Goal: Information Seeking & Learning: Learn about a topic

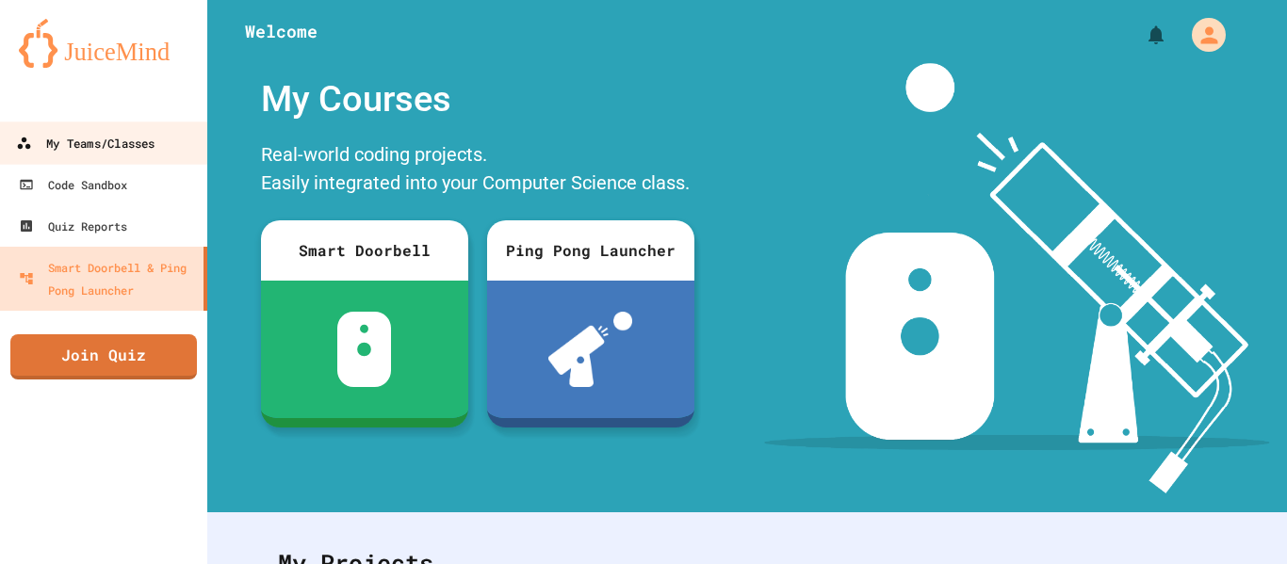
click at [154, 140] on div "My Teams/Classes" at bounding box center [85, 144] width 138 height 24
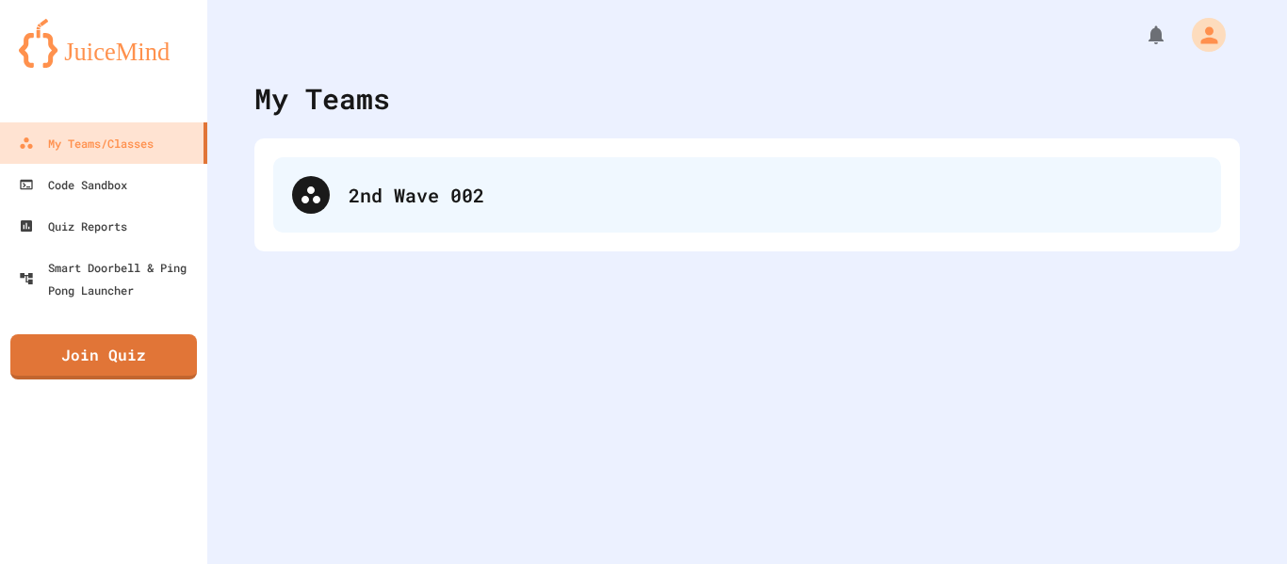
click at [445, 211] on div "2nd Wave 002" at bounding box center [747, 194] width 948 height 75
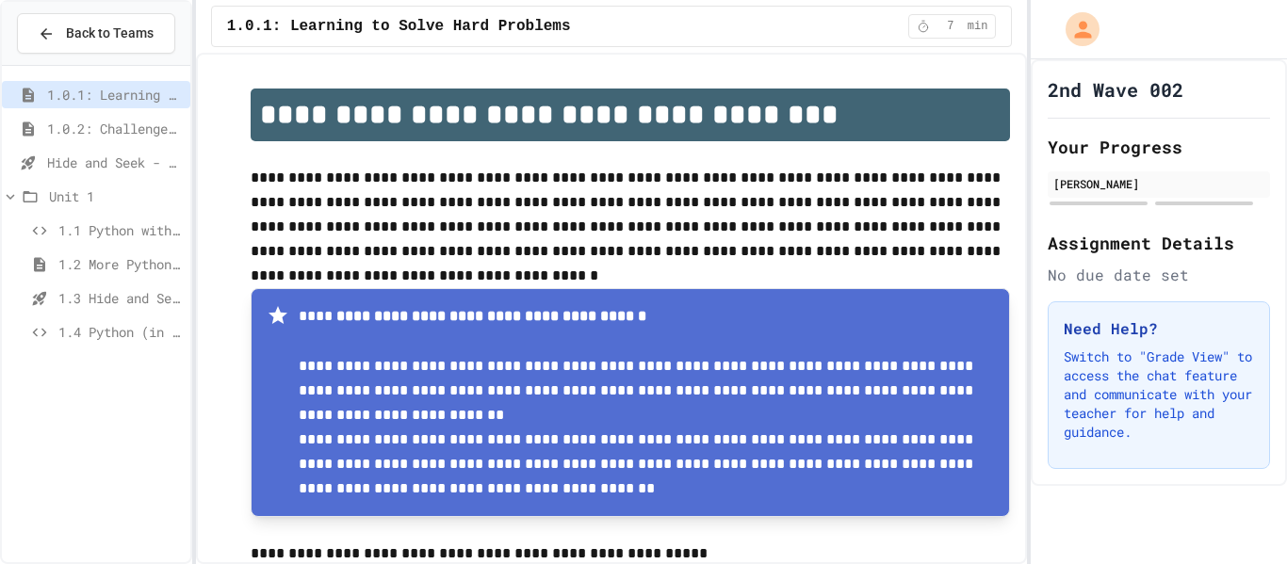
click at [115, 334] on span "1.4 Python (in Groups)" at bounding box center [120, 332] width 124 height 20
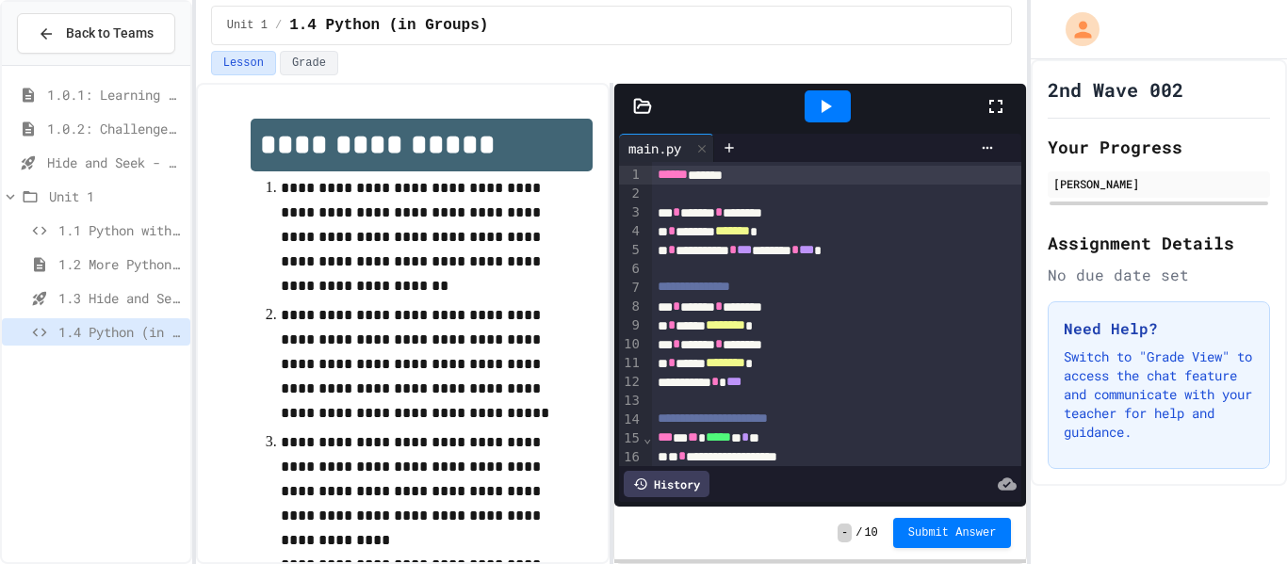
click at [995, 118] on div at bounding box center [1004, 106] width 41 height 51
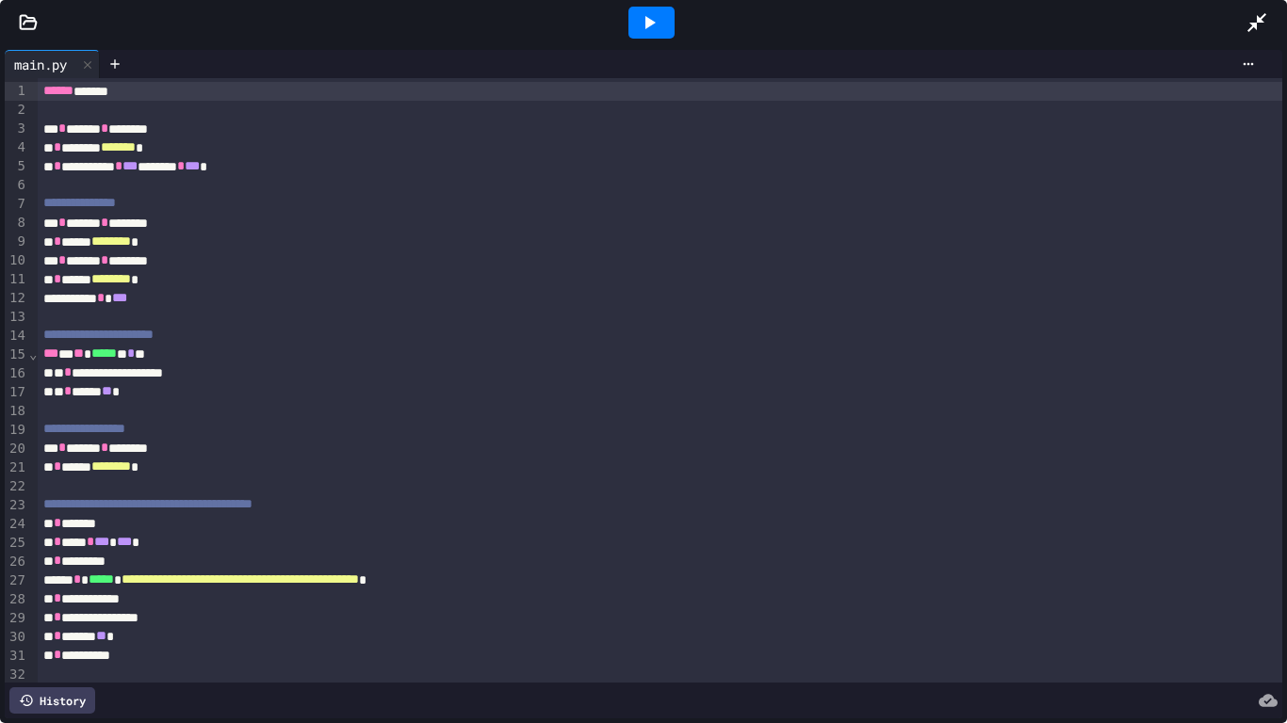
click at [638, 12] on icon at bounding box center [649, 22] width 23 height 23
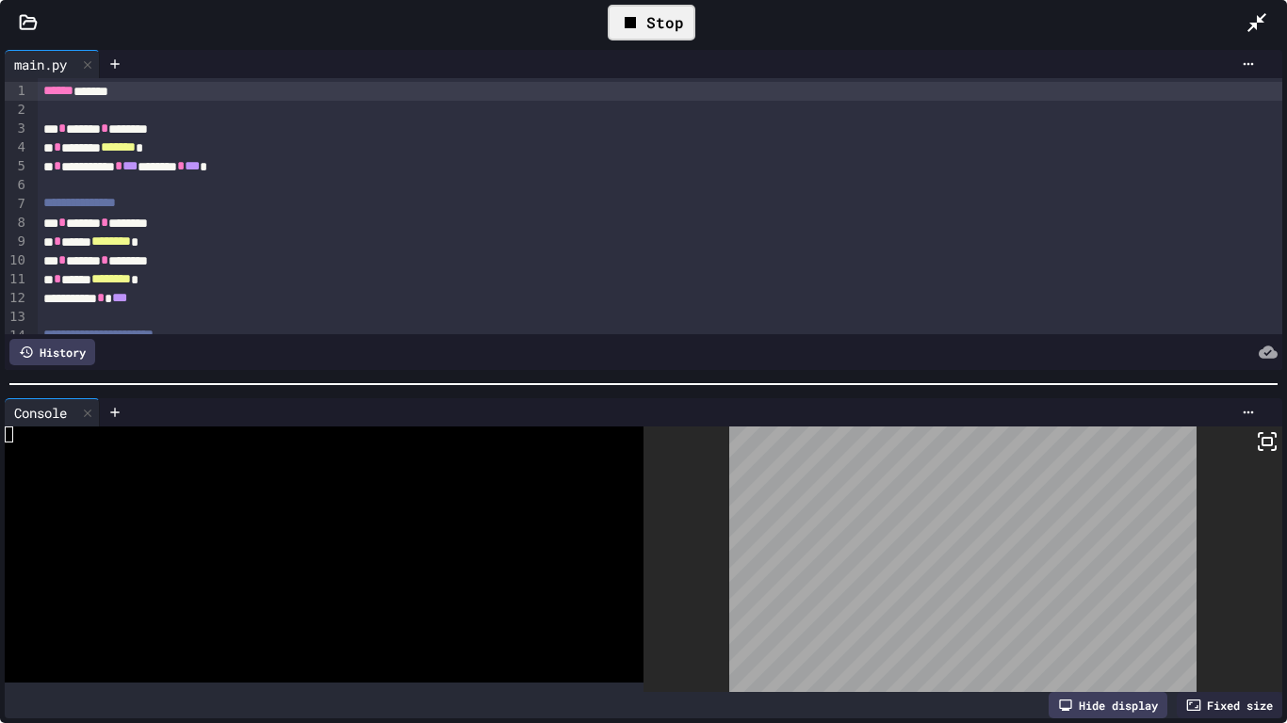
click at [1269, 433] on icon at bounding box center [1267, 442] width 23 height 23
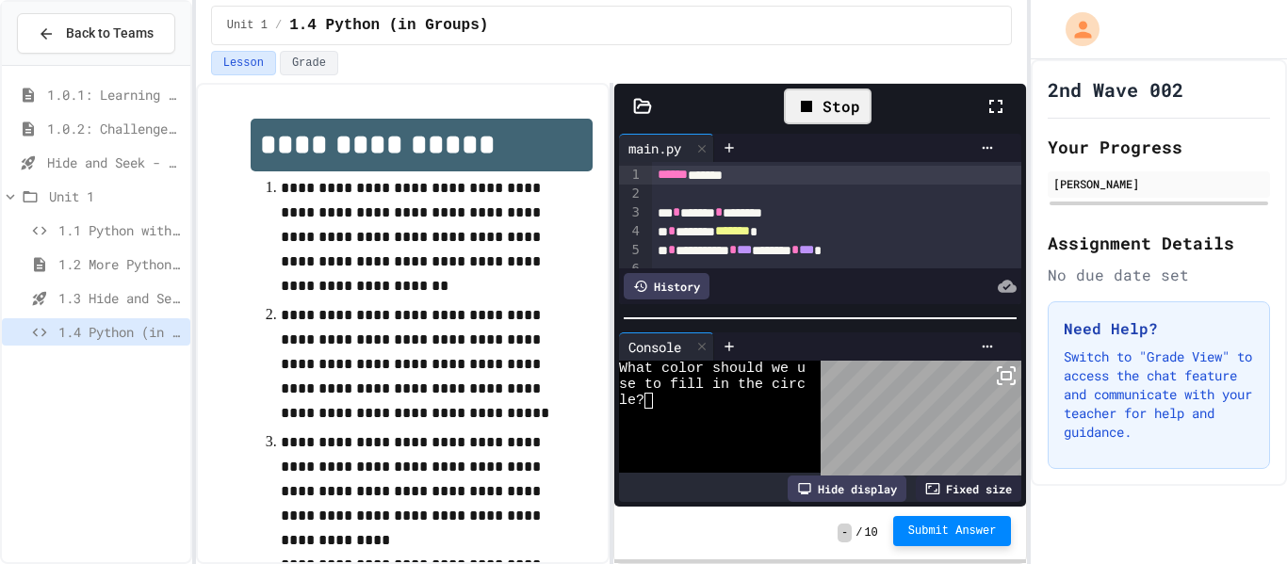
click at [955, 531] on span "Submit Answer" at bounding box center [952, 531] width 89 height 15
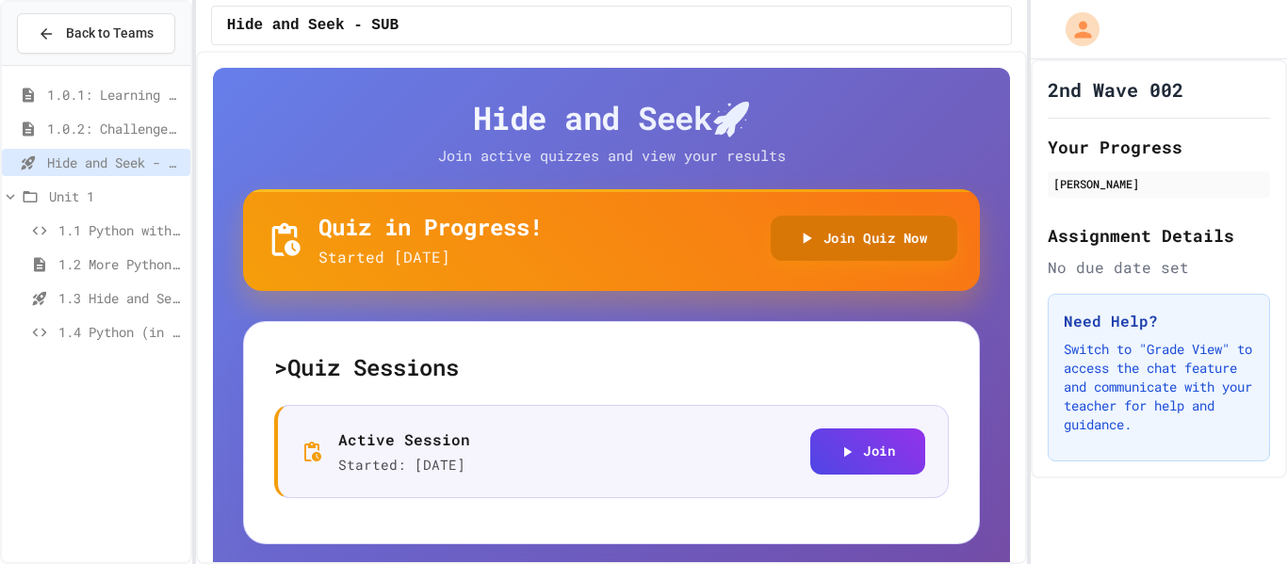
click at [853, 242] on button "Join Quiz Now" at bounding box center [864, 239] width 187 height 46
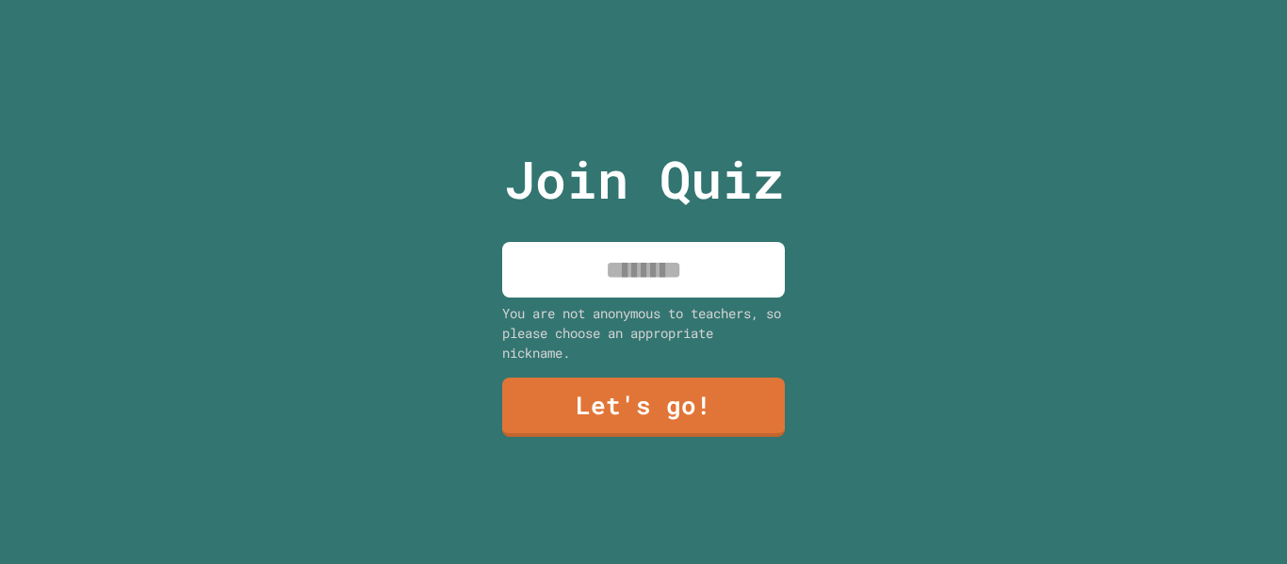
click at [712, 263] on input at bounding box center [643, 270] width 283 height 56
type input "******"
click at [690, 399] on link "Let's go!" at bounding box center [643, 408] width 285 height 60
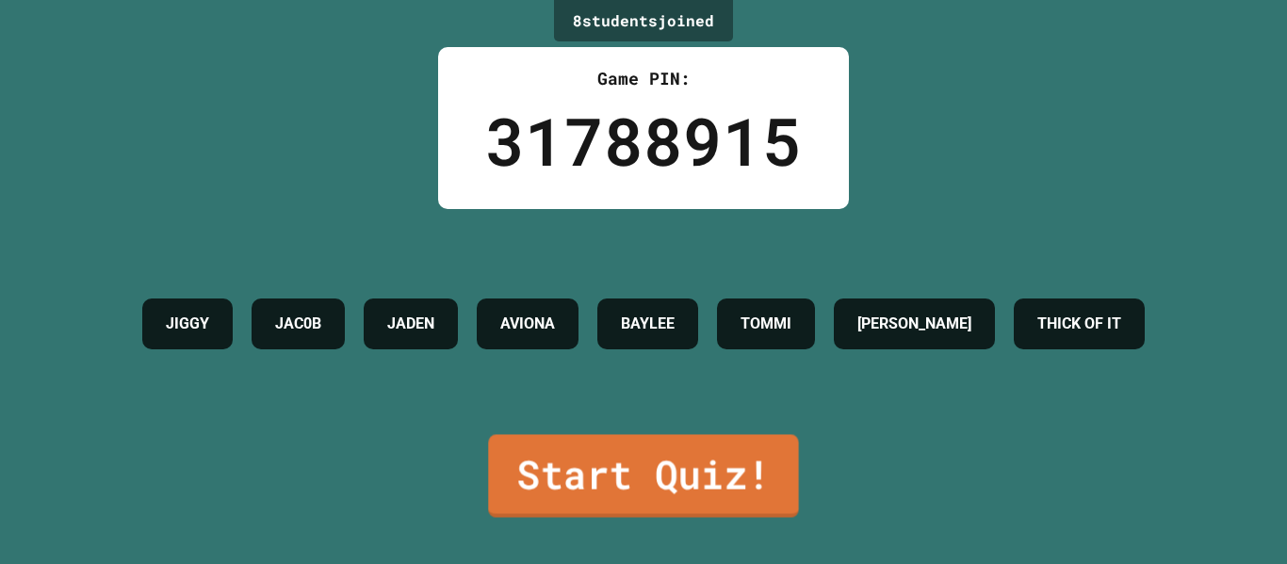
click at [637, 458] on link "Start Quiz!" at bounding box center [643, 475] width 310 height 83
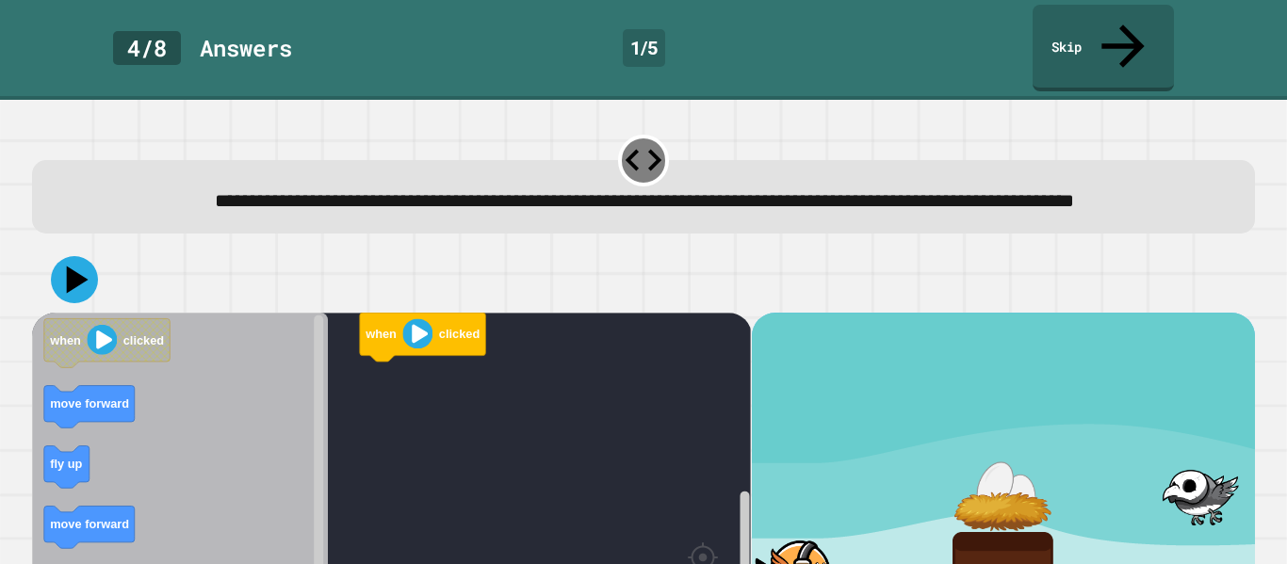
click at [503, 249] on div at bounding box center [643, 280] width 1223 height 66
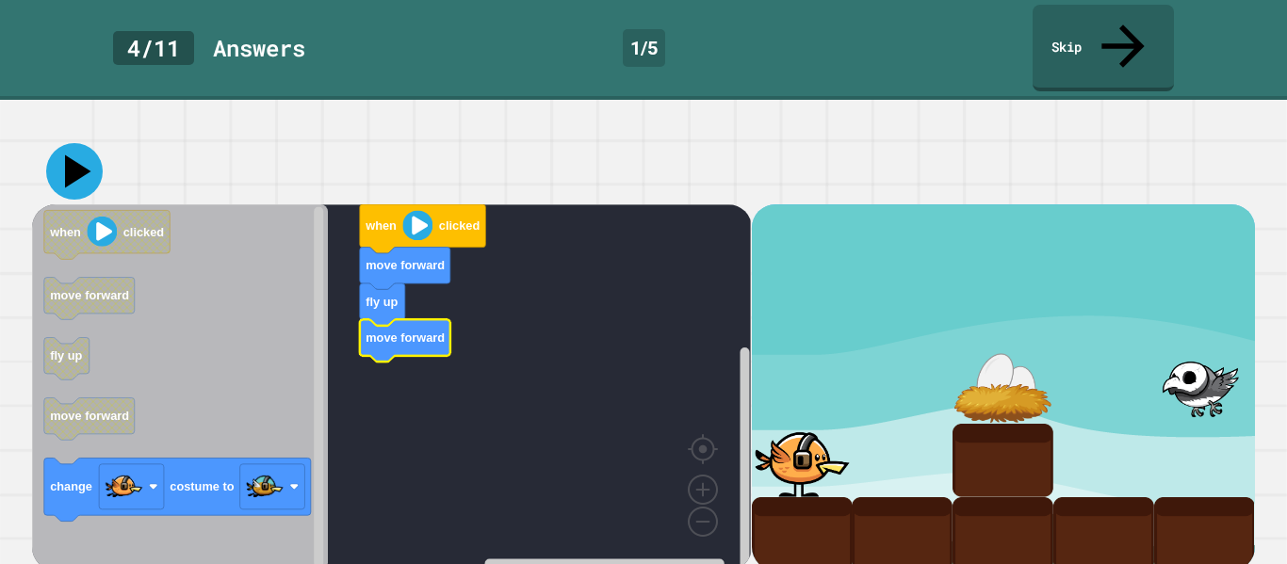
click at [83, 160] on icon at bounding box center [78, 171] width 26 height 33
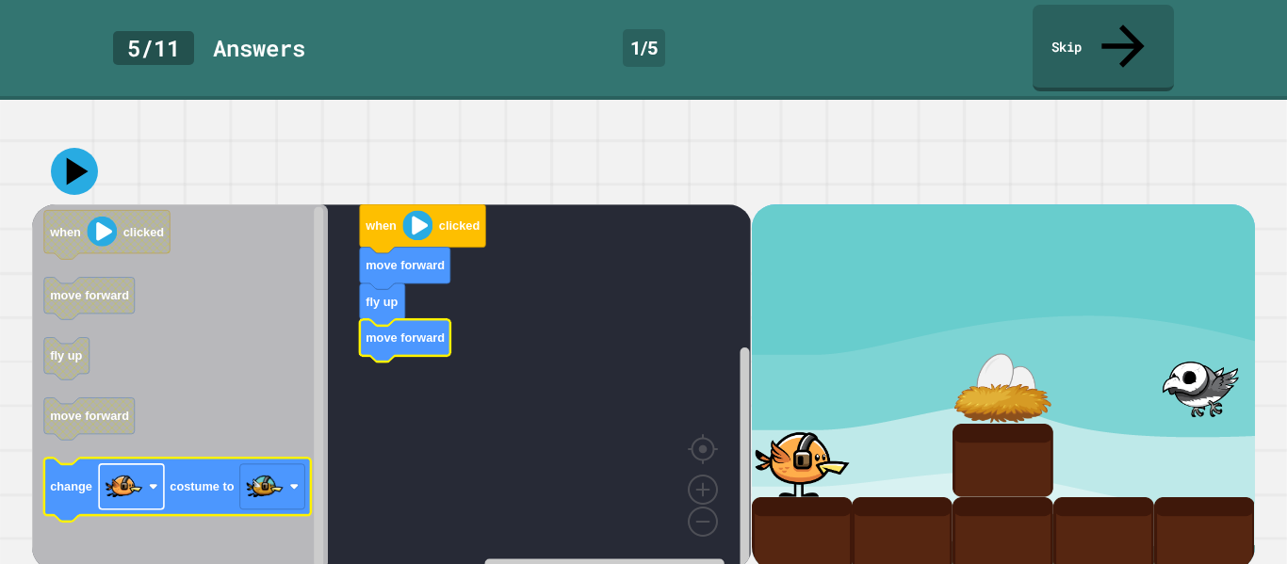
click at [146, 490] on rect "Blockly Workspace" at bounding box center [131, 486] width 65 height 45
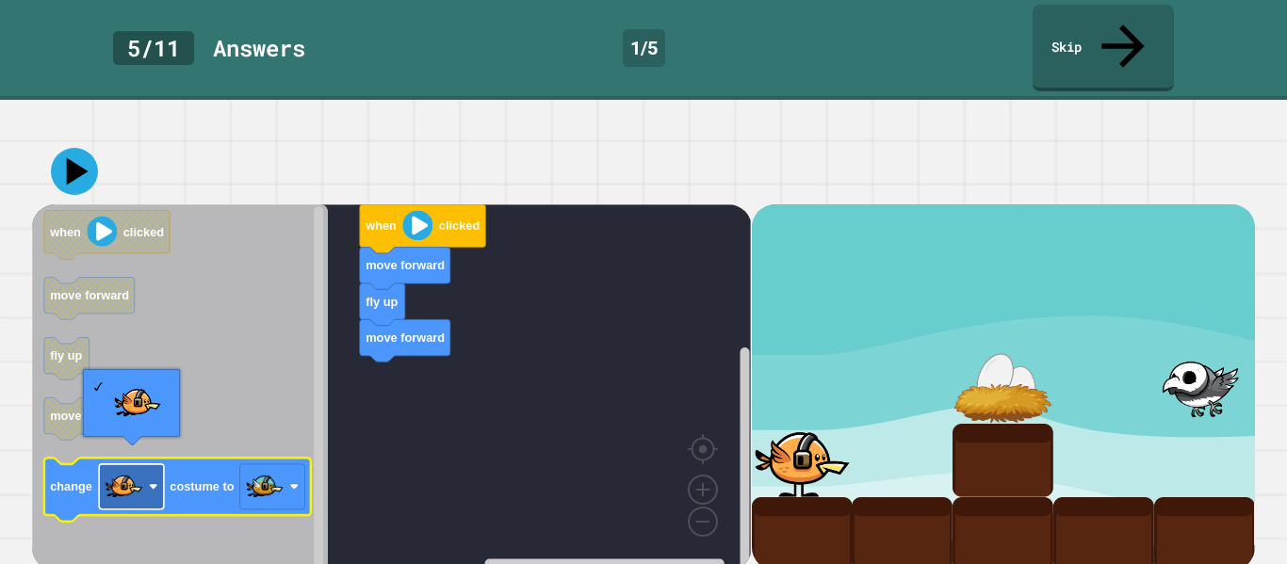
click at [142, 468] on image "Blockly Workspace" at bounding box center [125, 487] width 38 height 38
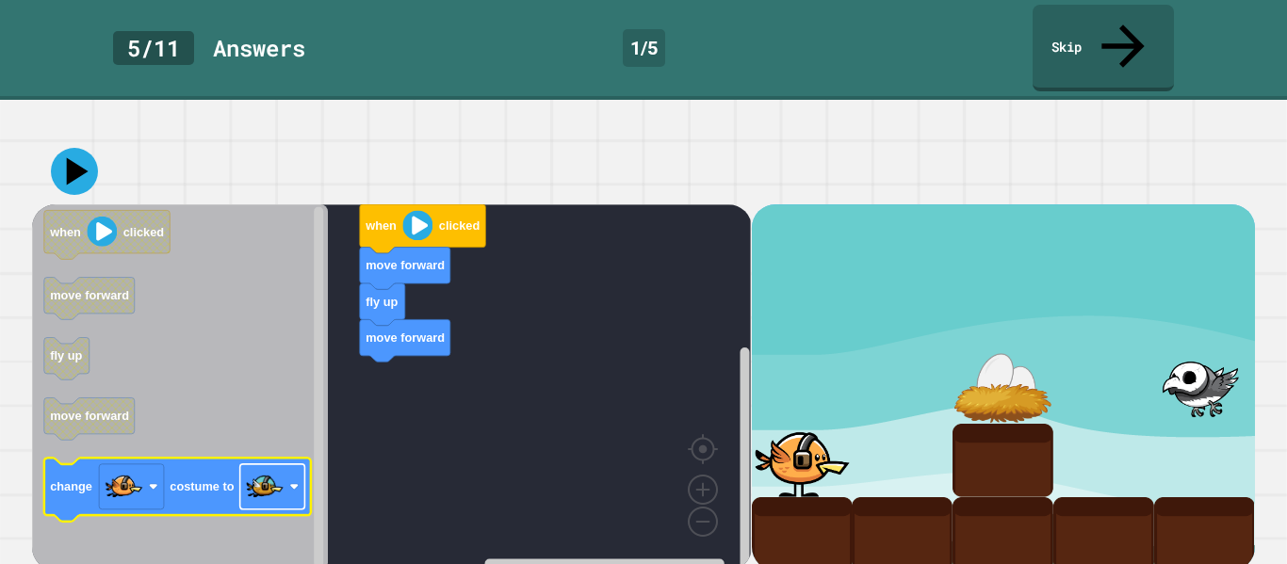
click at [256, 474] on image "Blockly Workspace" at bounding box center [265, 487] width 38 height 38
click at [122, 468] on image "Blockly Workspace" at bounding box center [125, 487] width 38 height 38
click at [259, 468] on image "Blockly Workspace" at bounding box center [265, 487] width 38 height 38
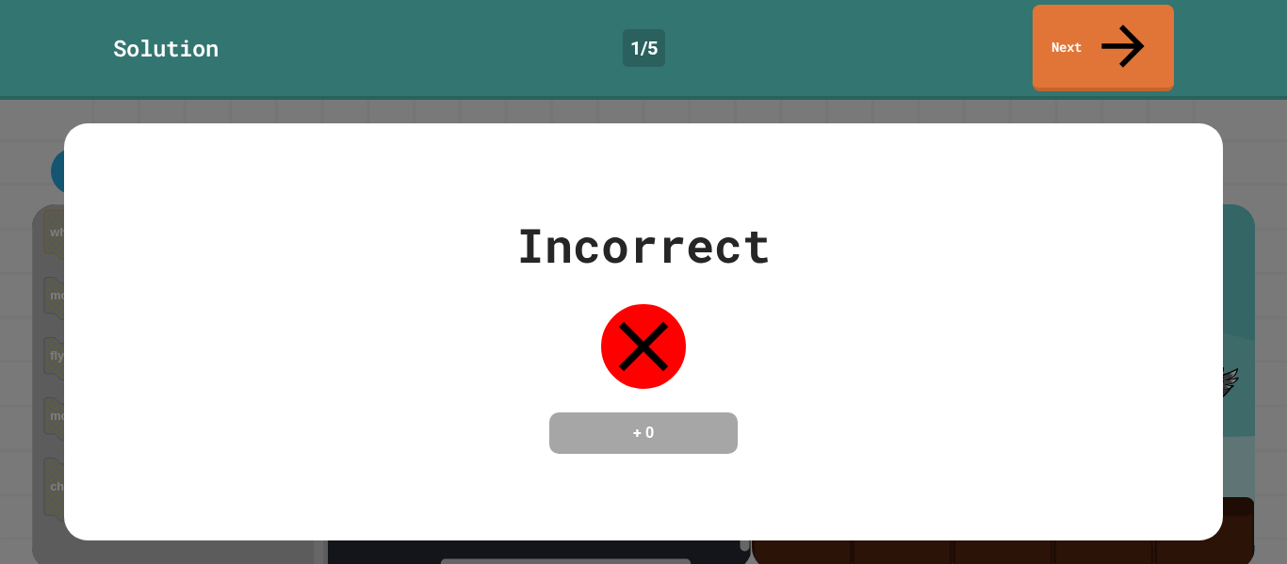
click at [831, 369] on div "Incorrect + 0" at bounding box center [643, 332] width 1158 height 244
click at [1106, 38] on link "Next" at bounding box center [1102, 45] width 137 height 91
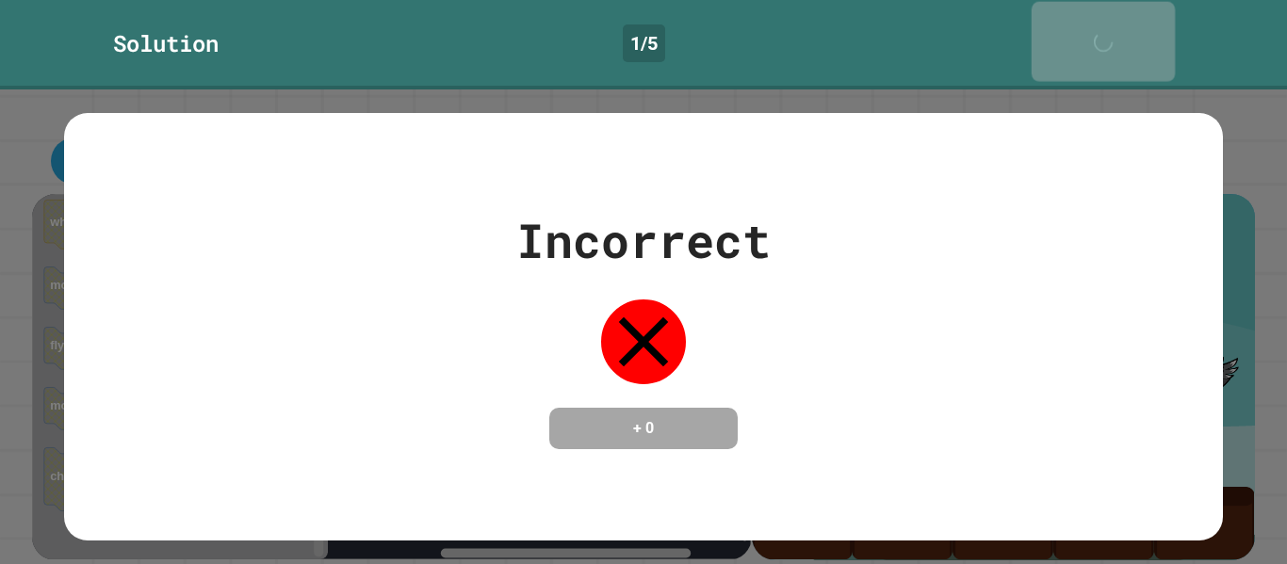
scroll to position [106, 0]
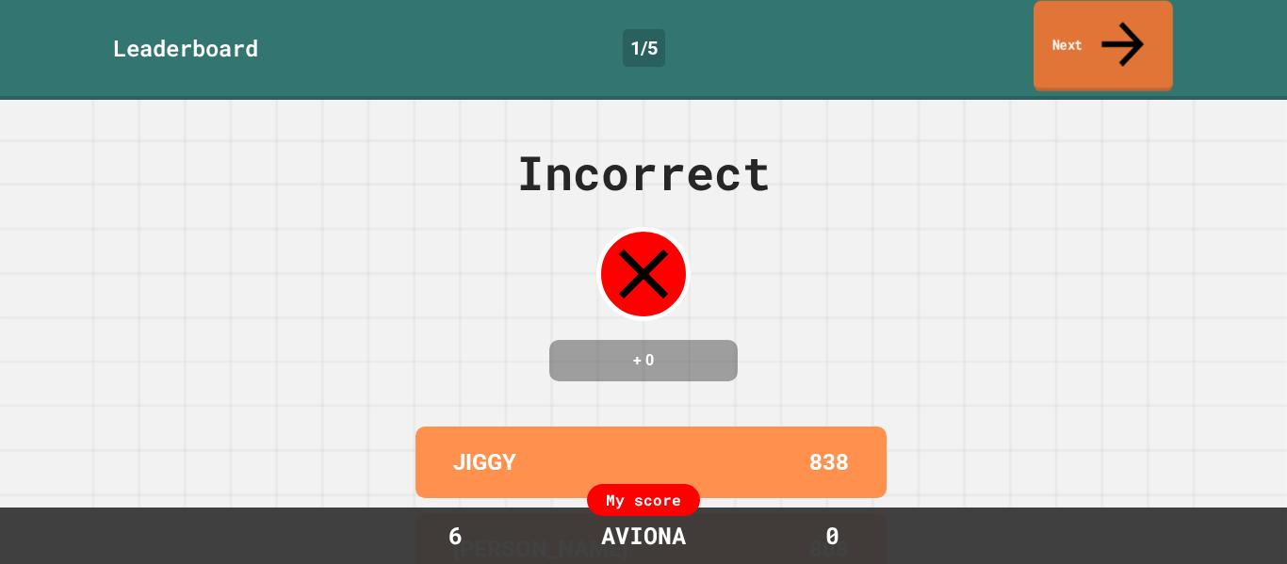
click at [1106, 38] on link "Next" at bounding box center [1102, 46] width 139 height 91
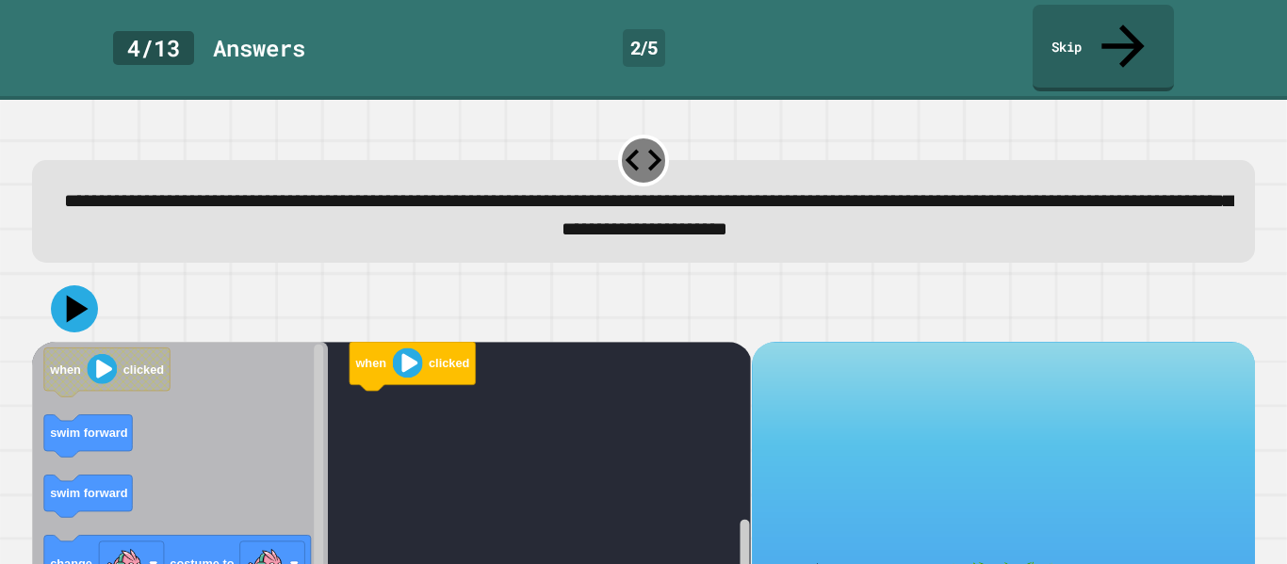
click at [296, 367] on icon "Blockly Workspace" at bounding box center [180, 525] width 296 height 366
click at [644, 276] on div at bounding box center [643, 309] width 1223 height 66
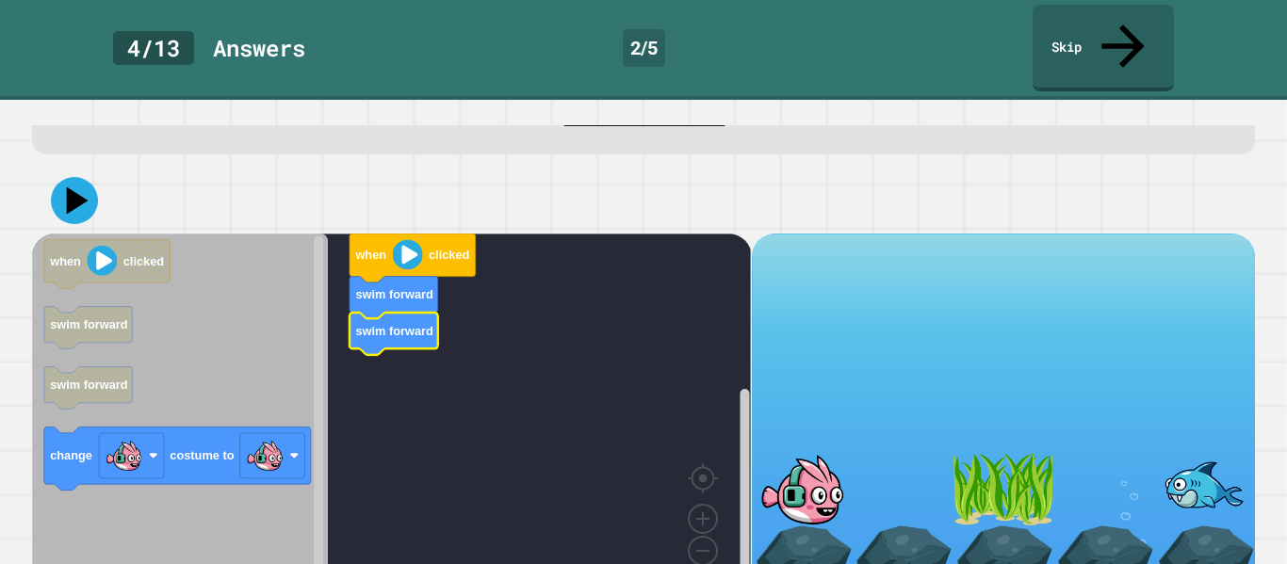
click at [410, 414] on div "when clicked swim forward swim forward when clicked swim forward swim forward c…" at bounding box center [391, 417] width 719 height 366
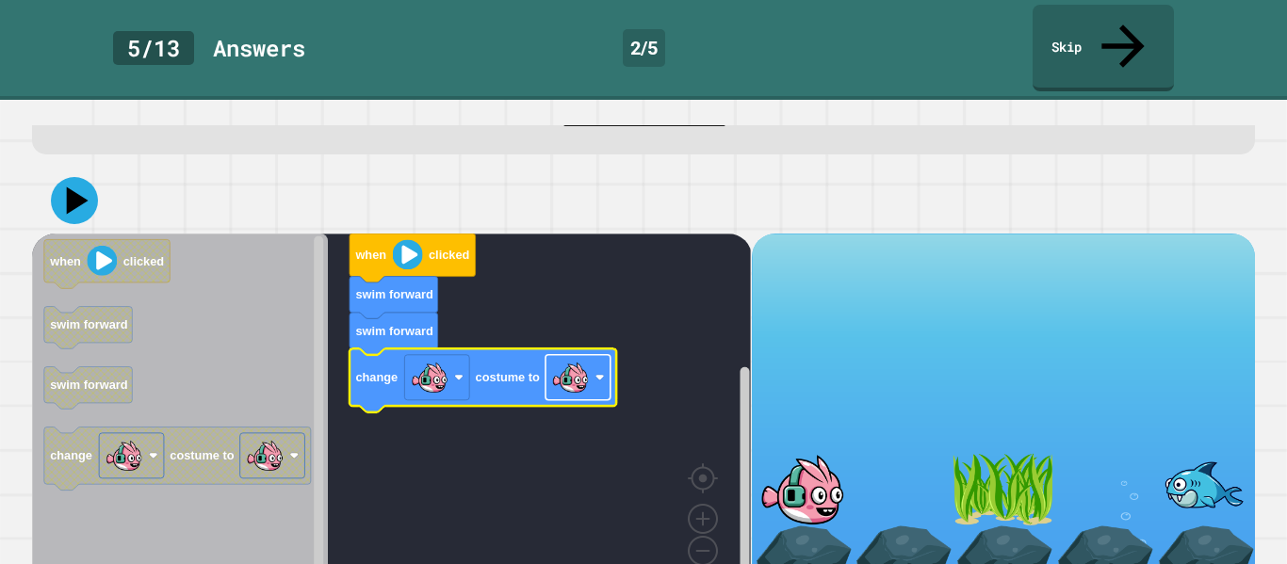
click at [557, 359] on image "Blockly Workspace" at bounding box center [571, 378] width 38 height 38
click at [789, 168] on div at bounding box center [643, 201] width 1223 height 66
click at [81, 184] on icon at bounding box center [78, 200] width 26 height 33
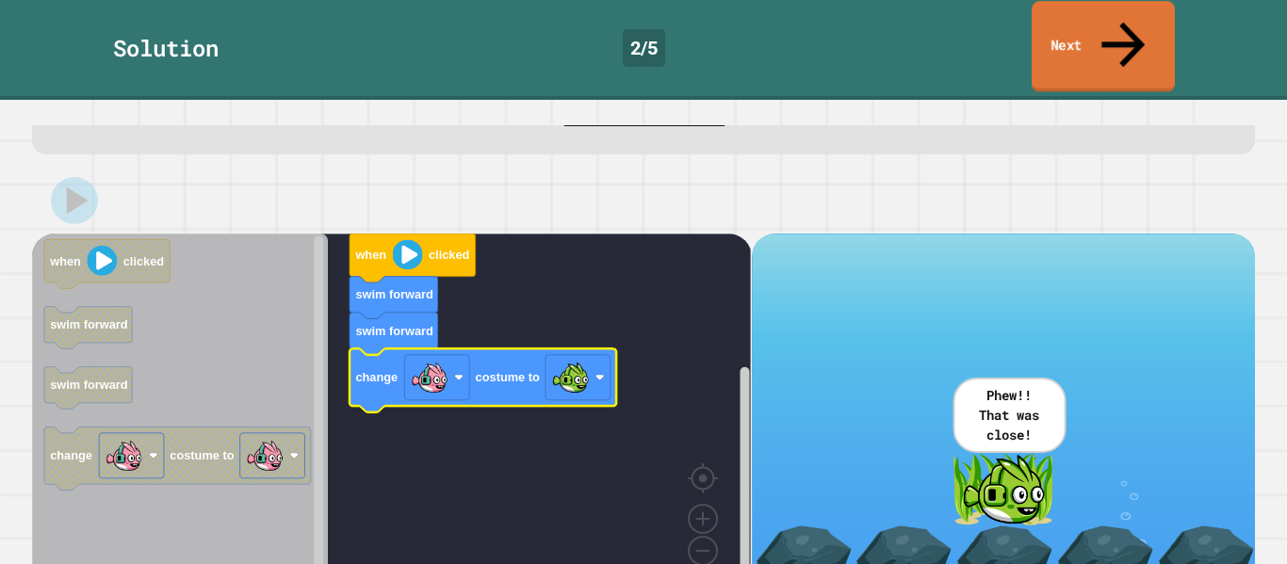
click at [1064, 24] on link "Next" at bounding box center [1103, 46] width 143 height 91
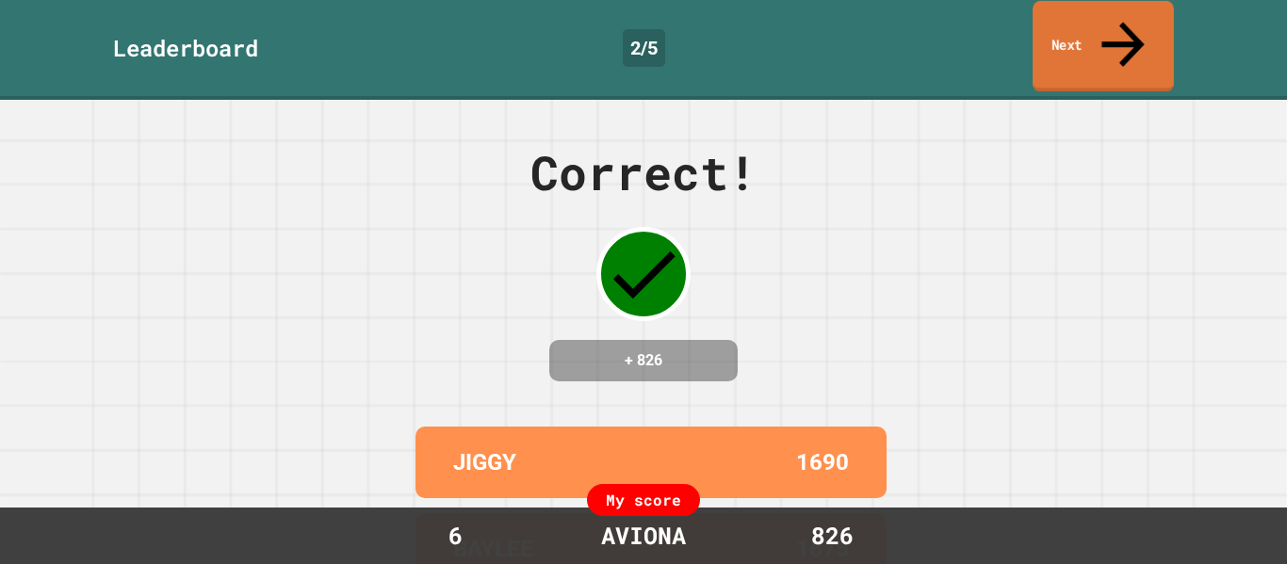
click at [1070, 29] on link "Next" at bounding box center [1102, 46] width 141 height 91
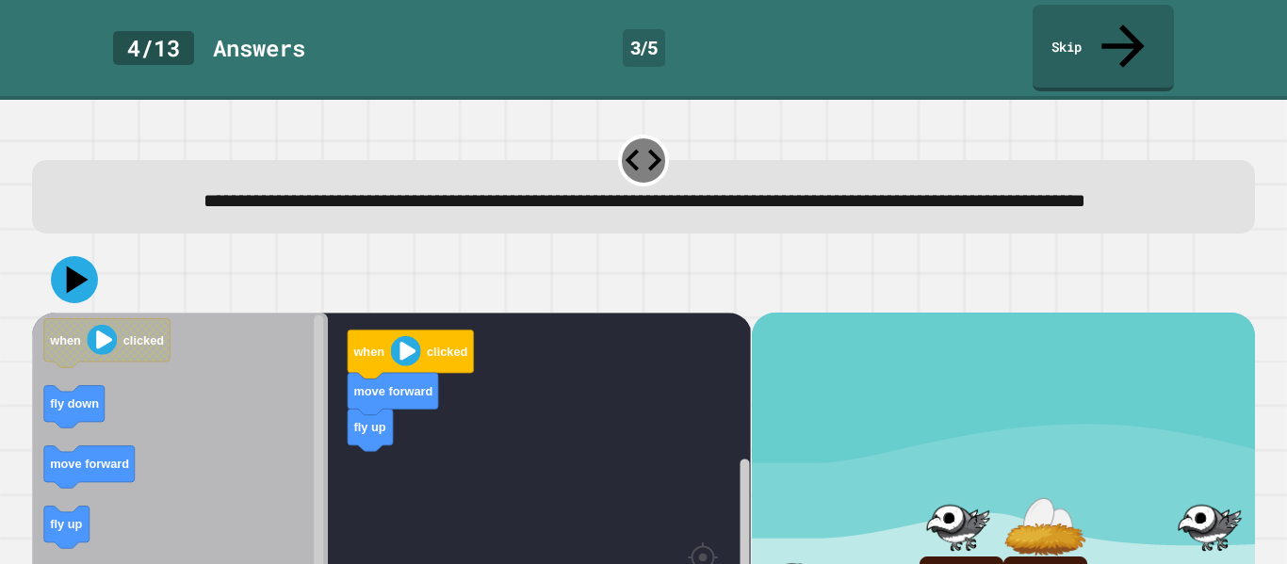
click at [302, 251] on div at bounding box center [643, 280] width 1223 height 66
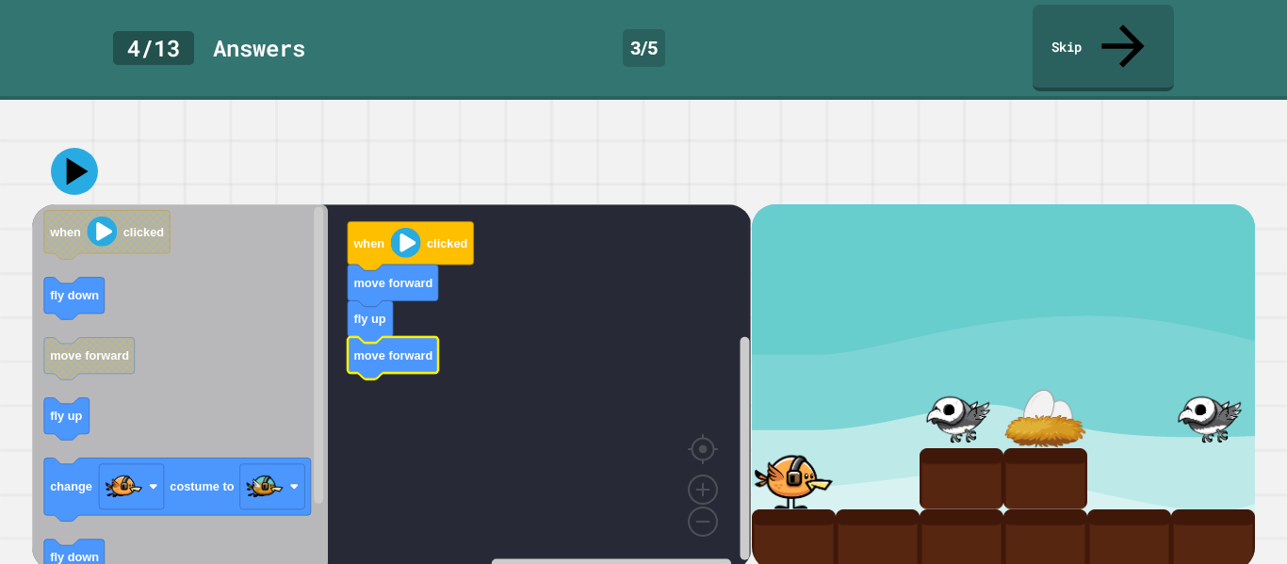
click at [257, 327] on icon "Blockly Workspace" at bounding box center [180, 387] width 296 height 366
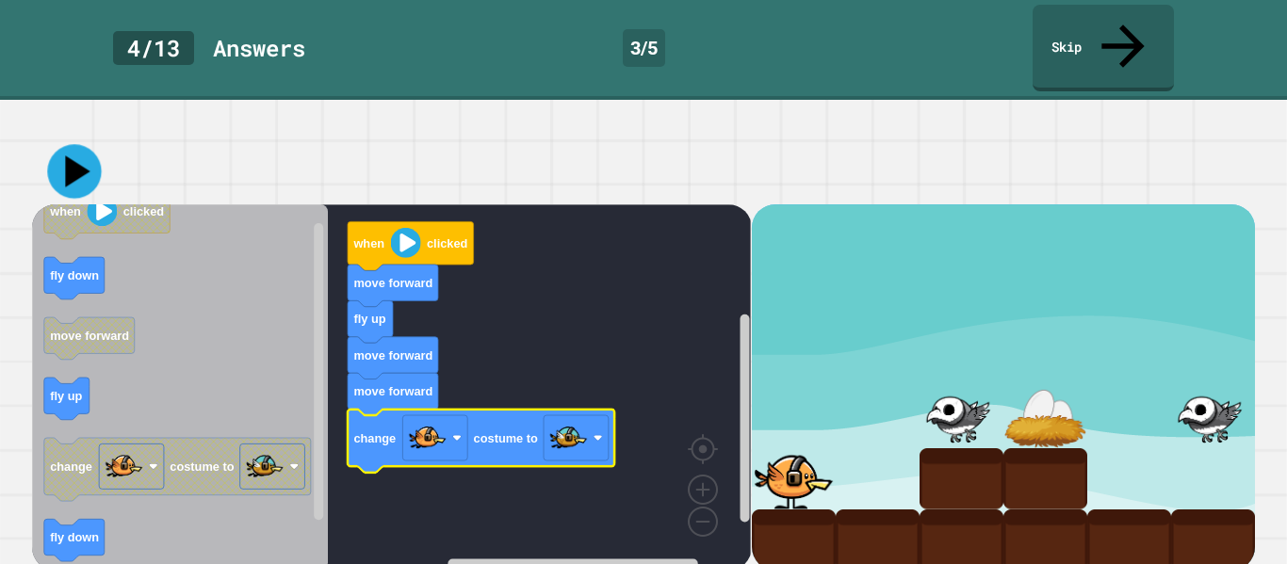
click at [79, 161] on icon at bounding box center [78, 170] width 24 height 31
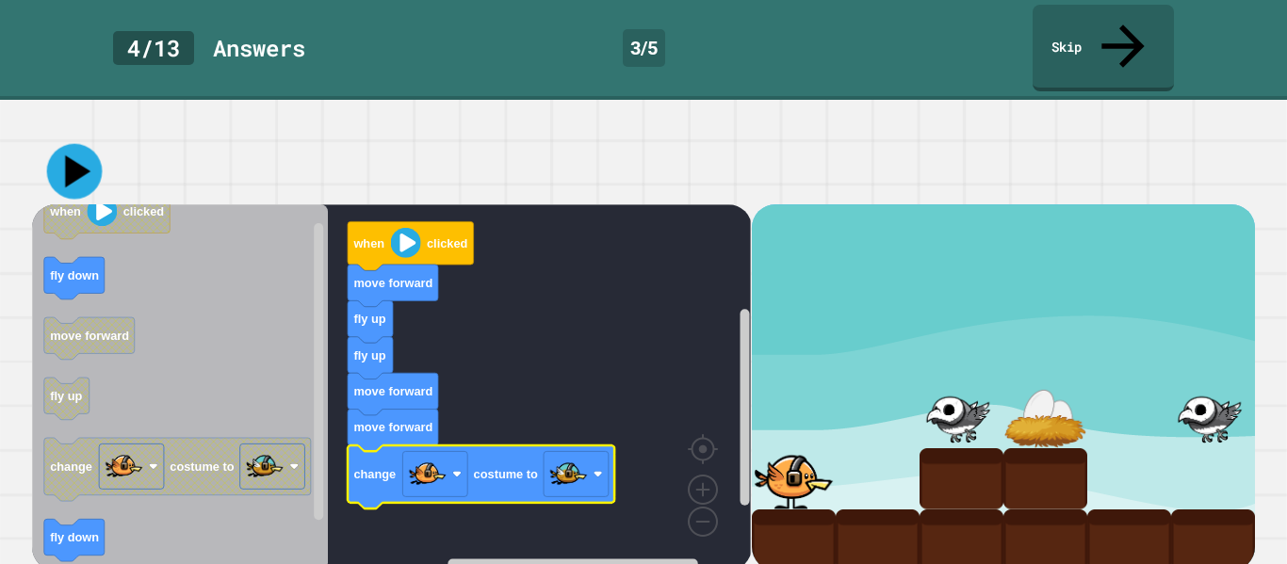
click at [83, 170] on icon at bounding box center [75, 172] width 56 height 56
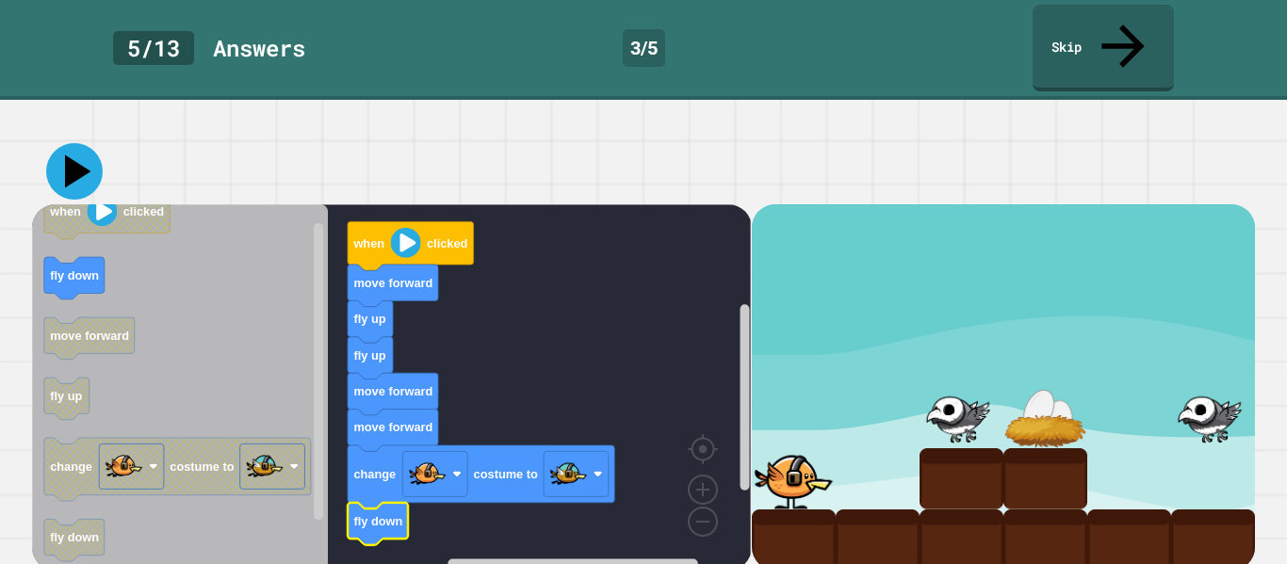
click at [73, 155] on icon at bounding box center [78, 171] width 26 height 33
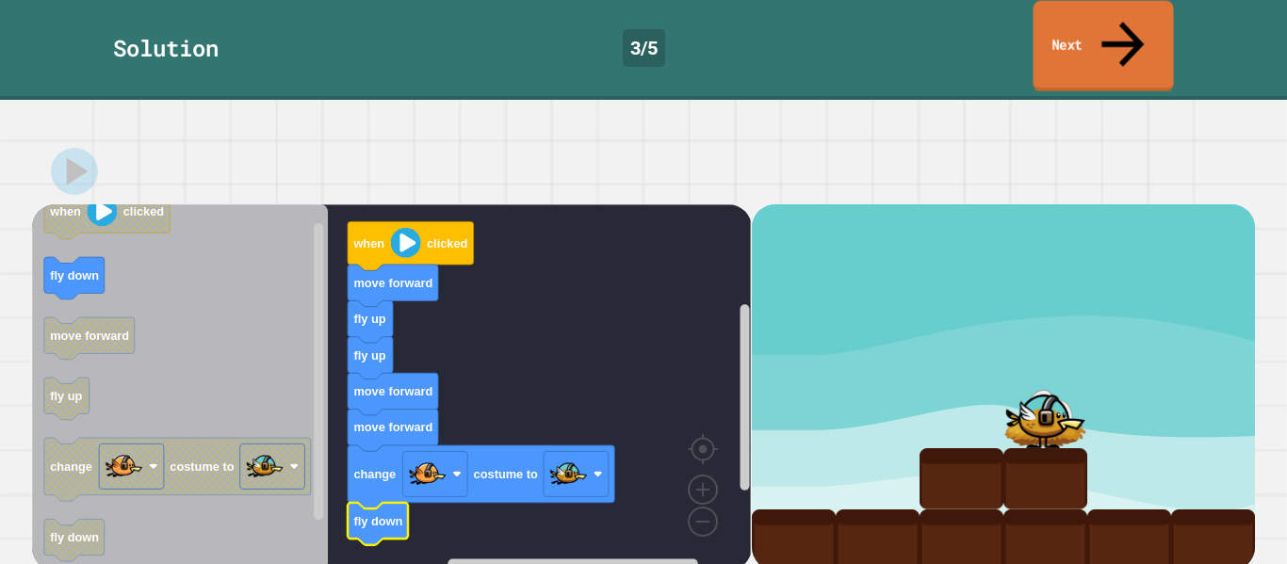
click at [1094, 39] on link "Next" at bounding box center [1103, 46] width 140 height 91
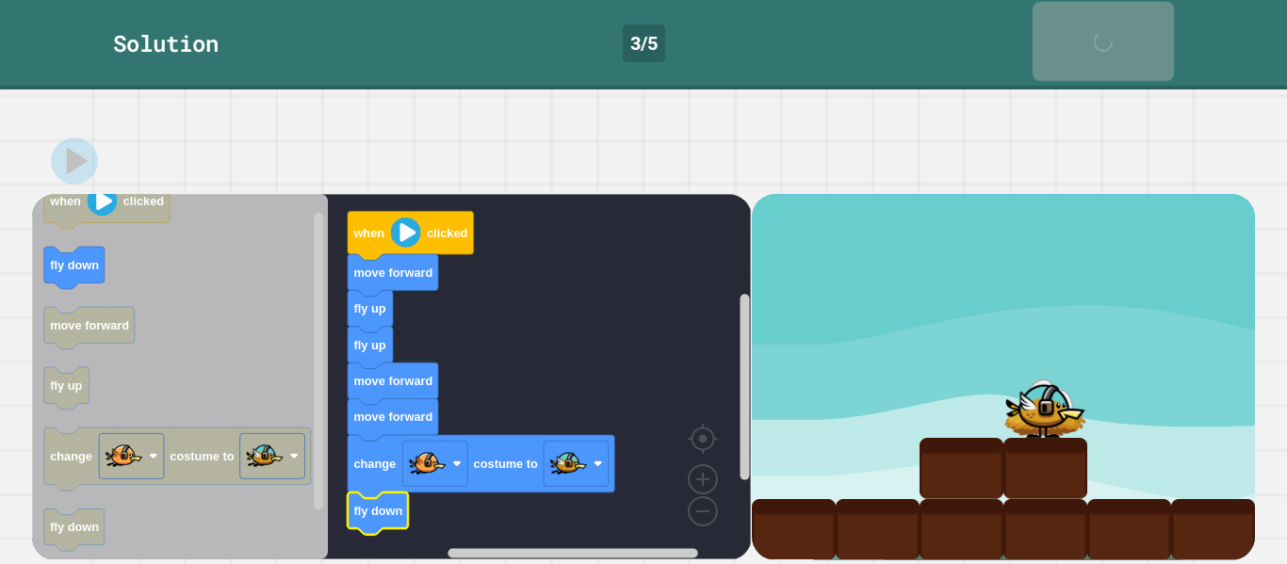
scroll to position [106, 0]
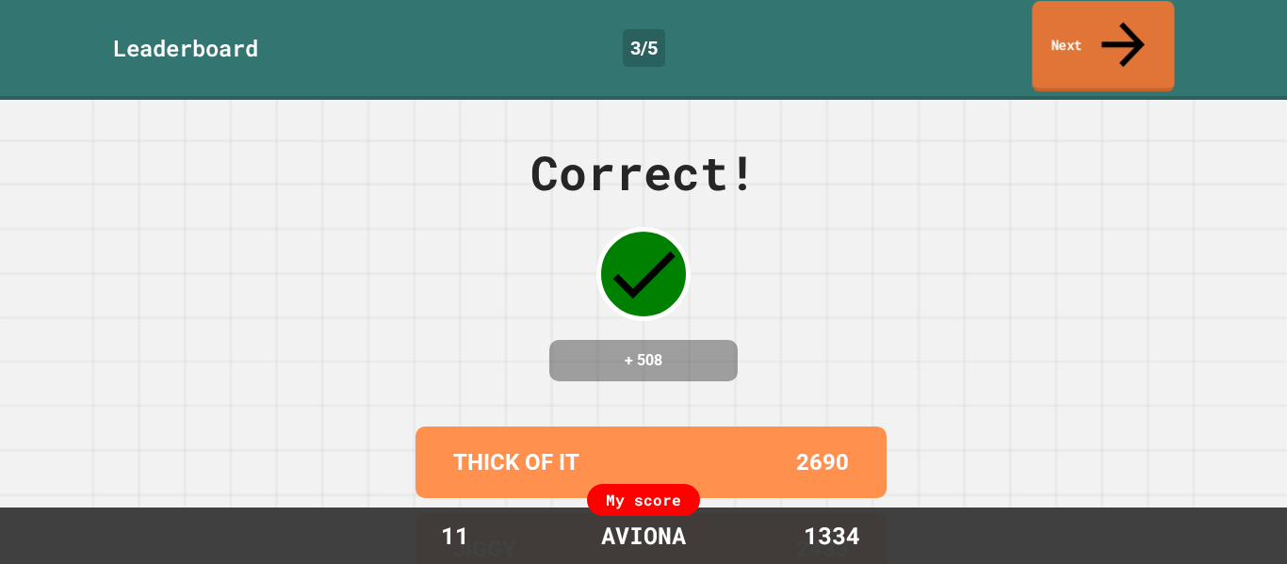
click at [1117, 41] on link "Next" at bounding box center [1103, 46] width 142 height 91
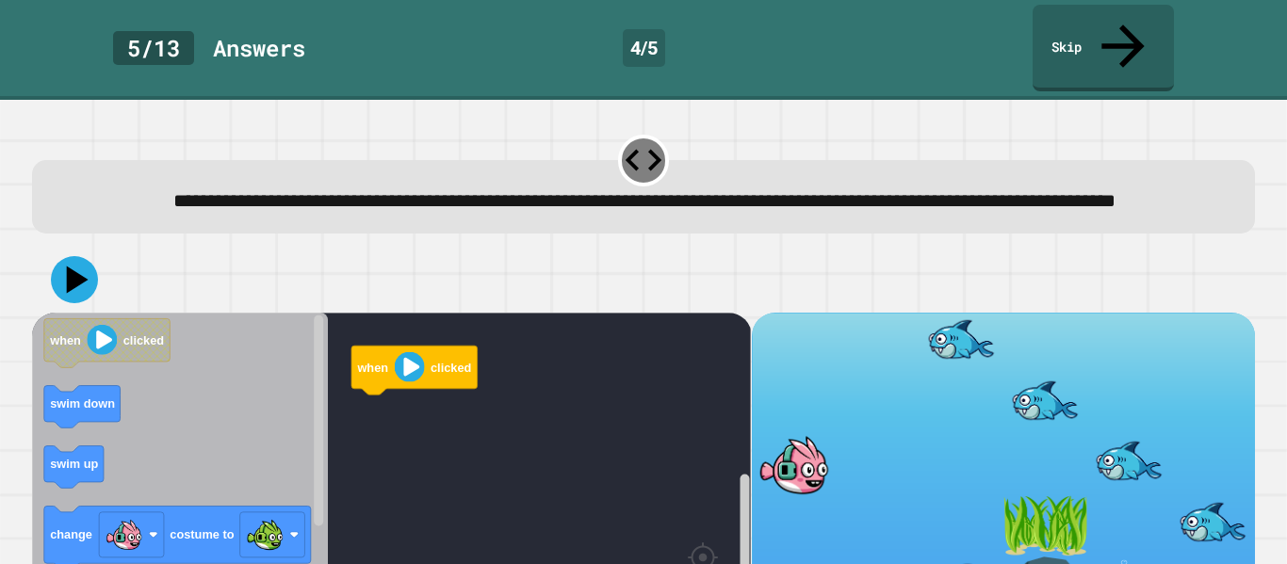
click at [771, 247] on div at bounding box center [643, 280] width 1223 height 66
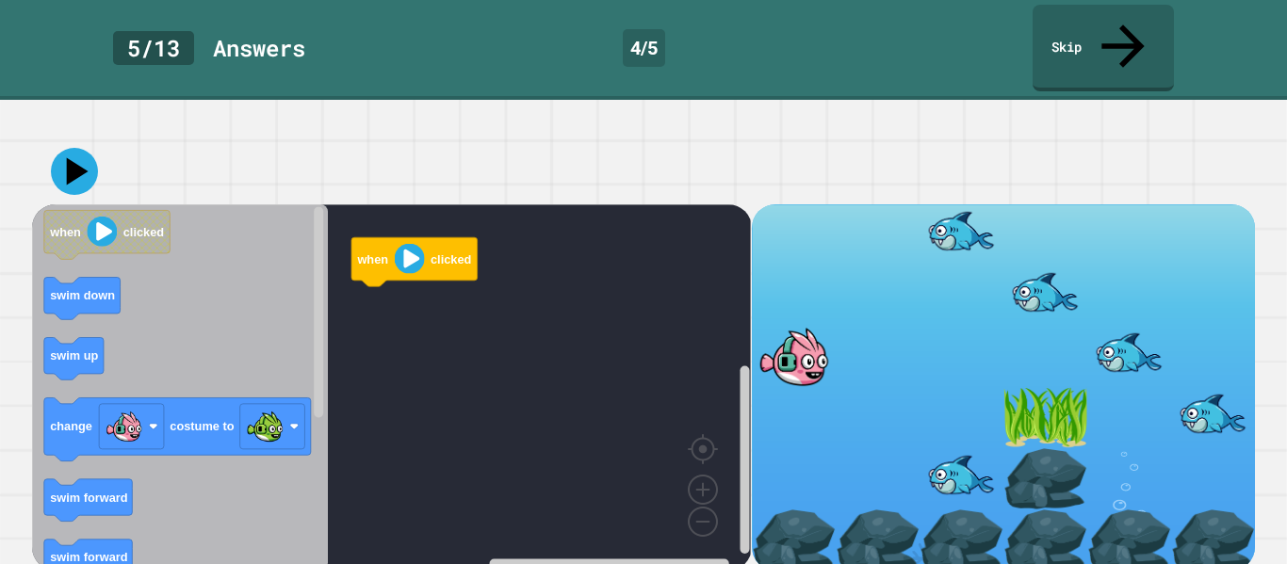
click at [200, 300] on icon "Blockly Workspace" at bounding box center [180, 387] width 296 height 366
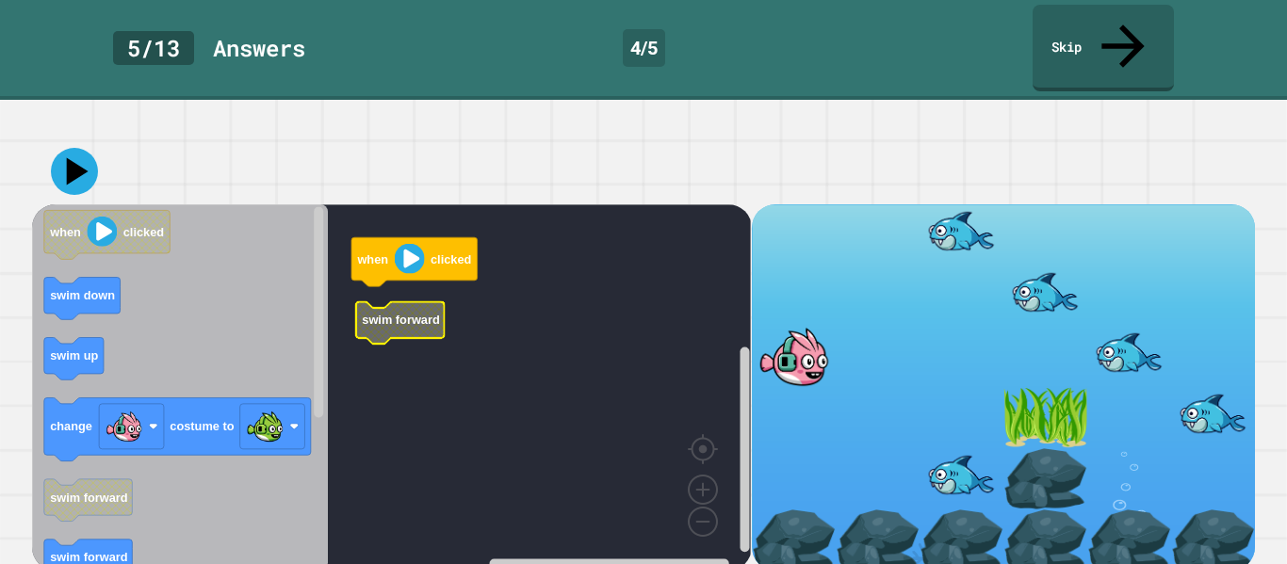
click at [418, 313] on text "swim forward" at bounding box center [401, 320] width 78 height 14
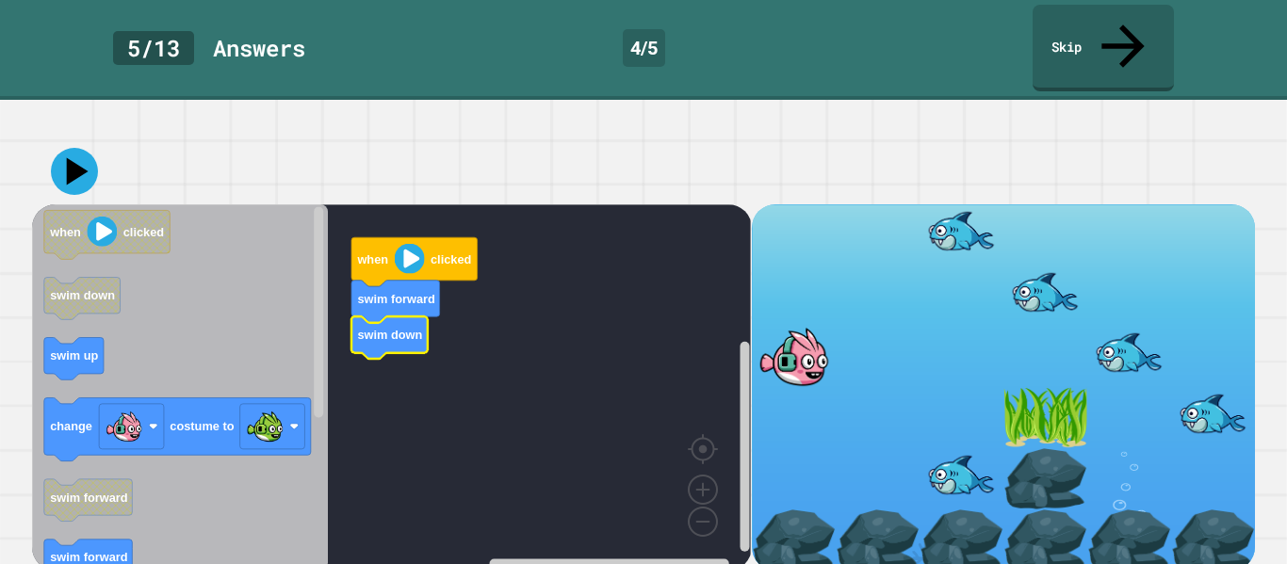
click at [255, 353] on icon "Blockly Workspace" at bounding box center [180, 387] width 296 height 366
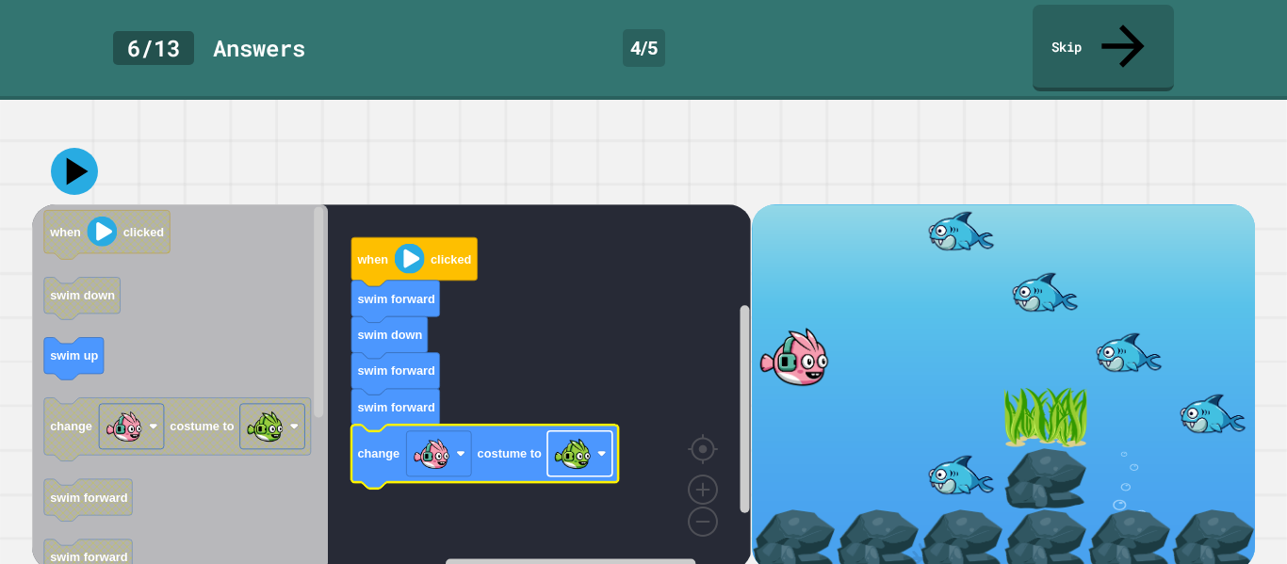
click at [586, 444] on image "Blockly Workspace" at bounding box center [573, 454] width 38 height 38
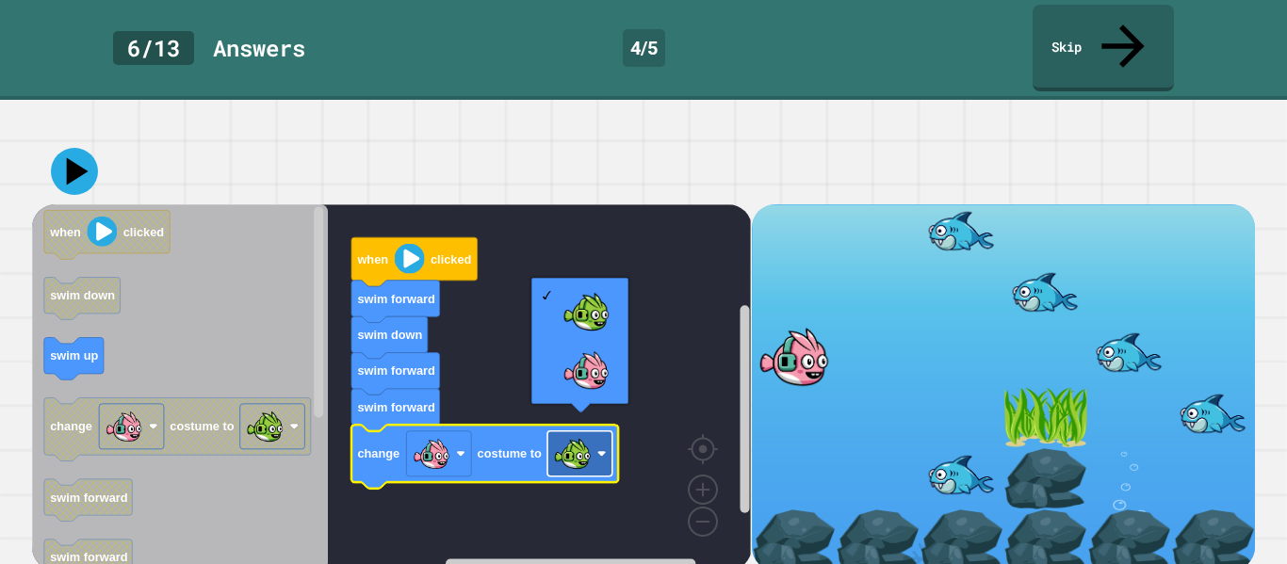
click at [584, 455] on image "Blockly Workspace" at bounding box center [573, 454] width 38 height 38
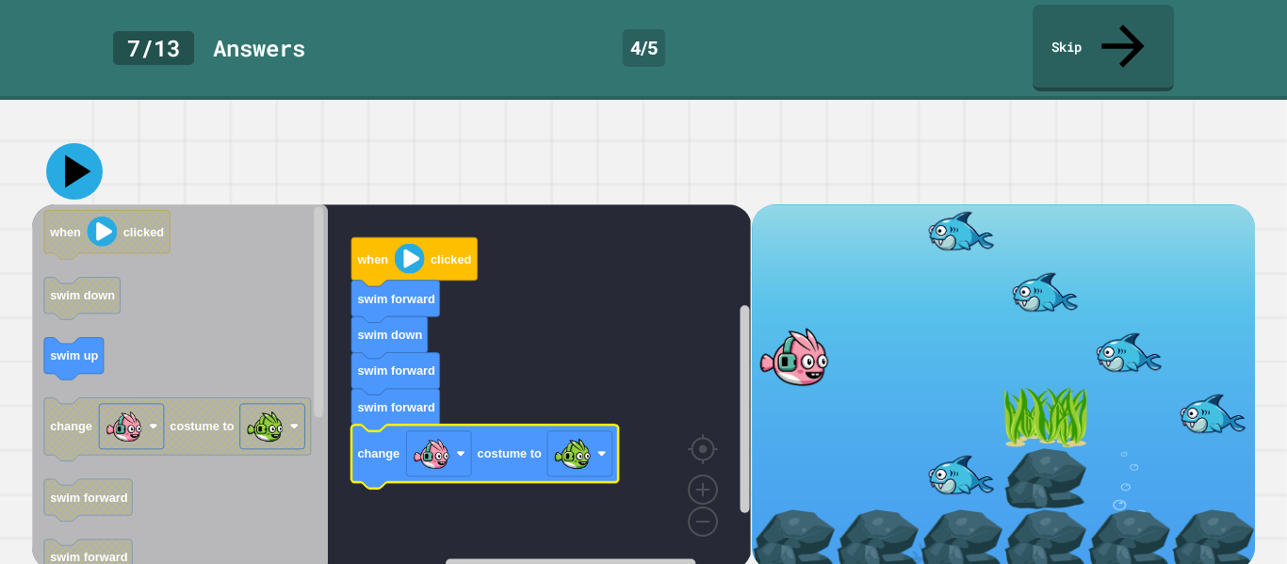
click at [76, 158] on icon at bounding box center [78, 171] width 26 height 33
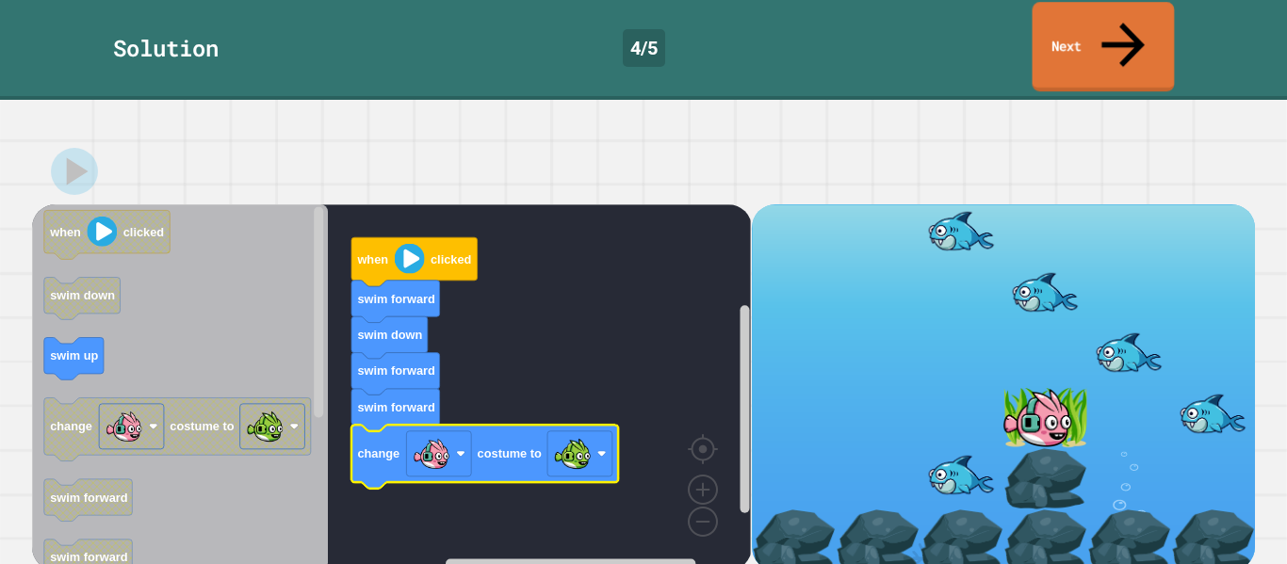
click at [1068, 41] on link "Next" at bounding box center [1103, 46] width 142 height 89
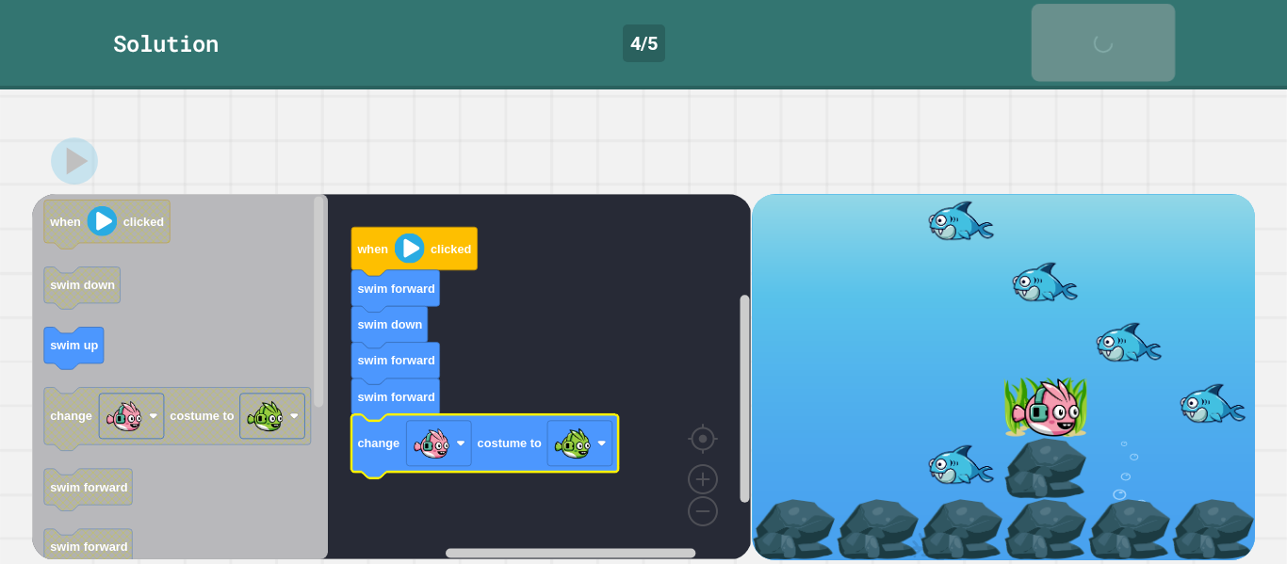
scroll to position [106, 0]
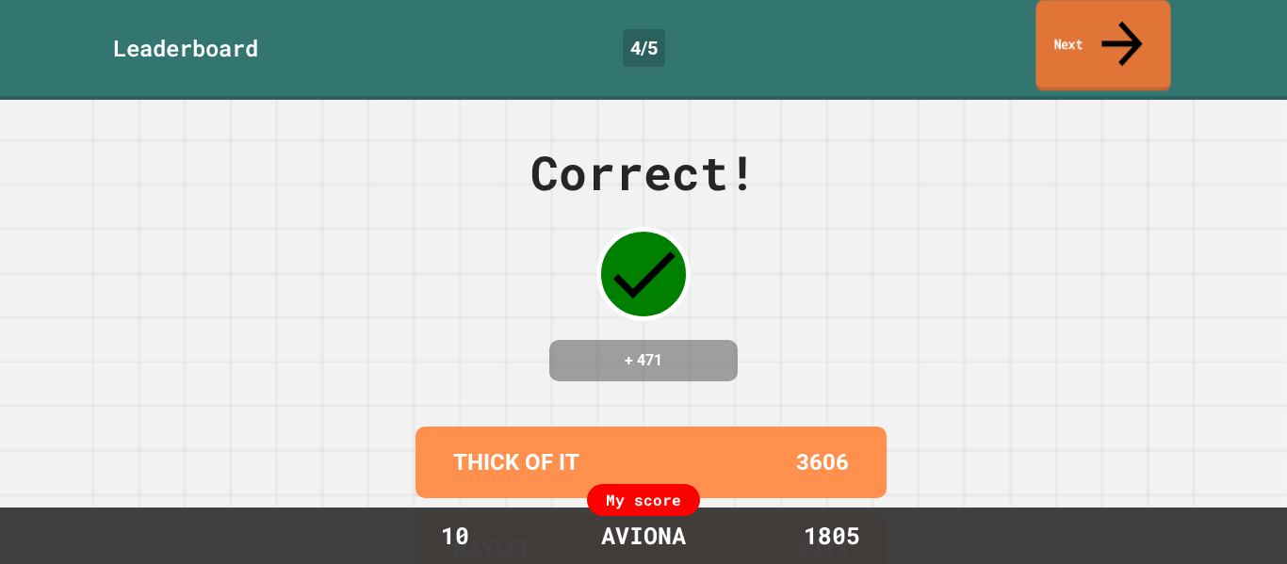
click at [1063, 21] on link "Next" at bounding box center [1102, 45] width 135 height 91
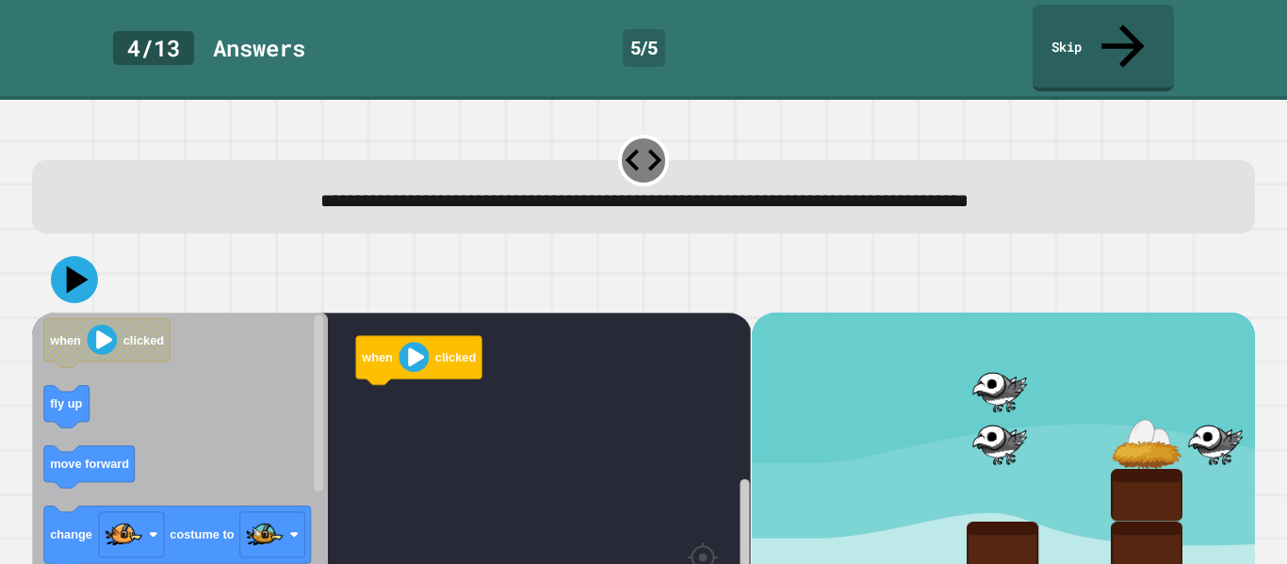
click at [281, 383] on icon "Blockly Workspace" at bounding box center [180, 496] width 296 height 366
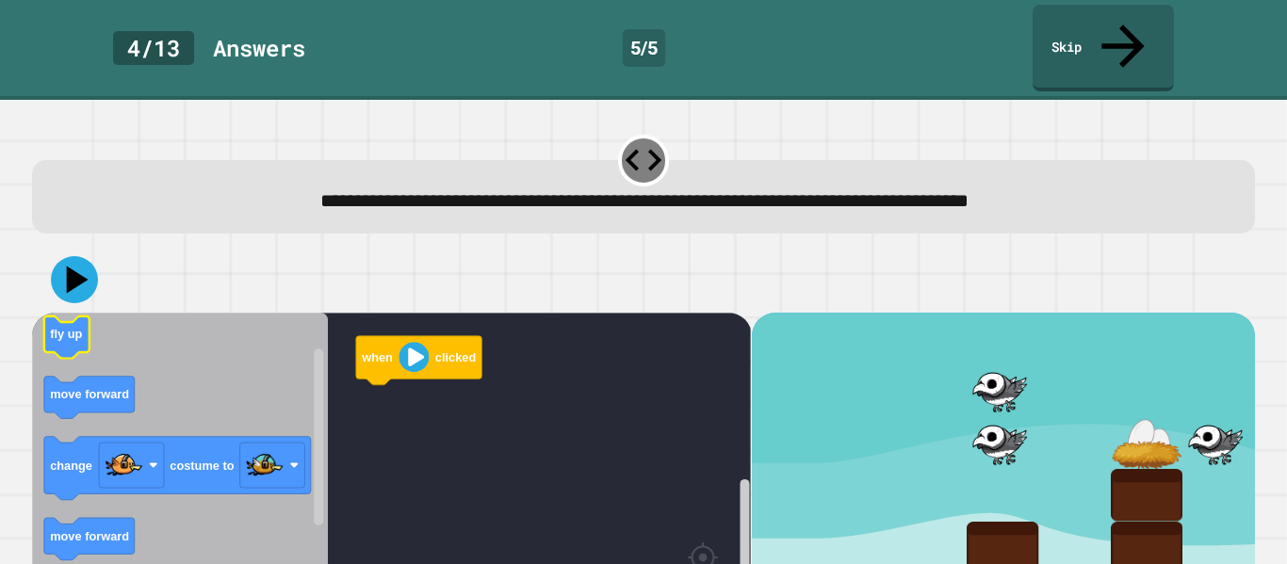
click at [85, 317] on icon "Blockly Workspace" at bounding box center [66, 338] width 45 height 42
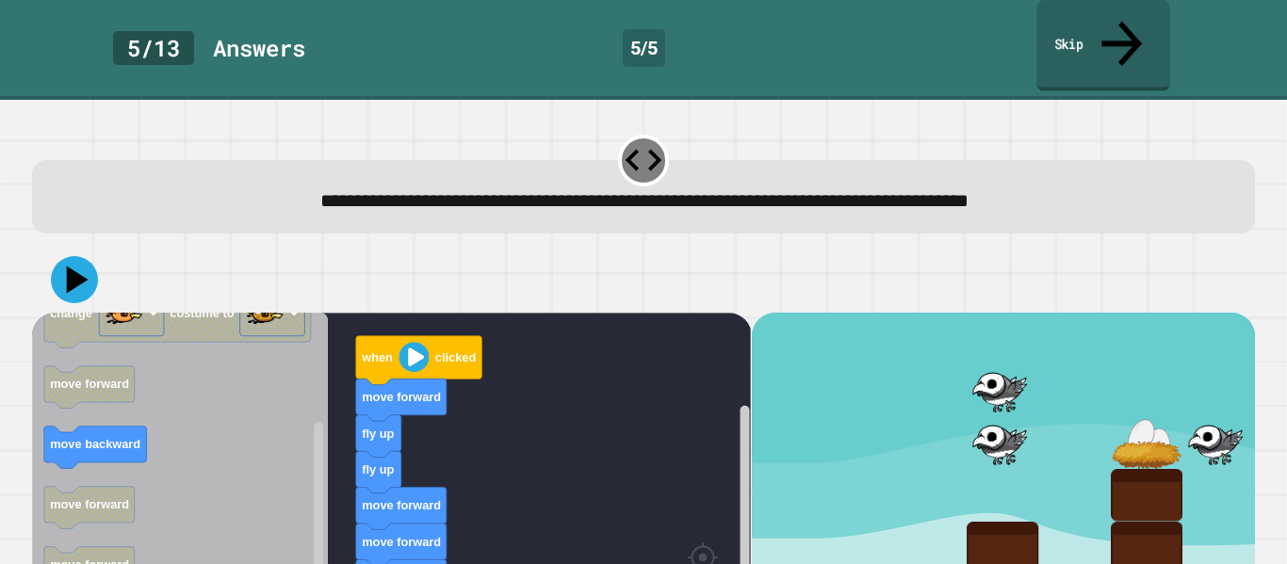
click at [1101, 38] on link "Skip" at bounding box center [1102, 45] width 133 height 91
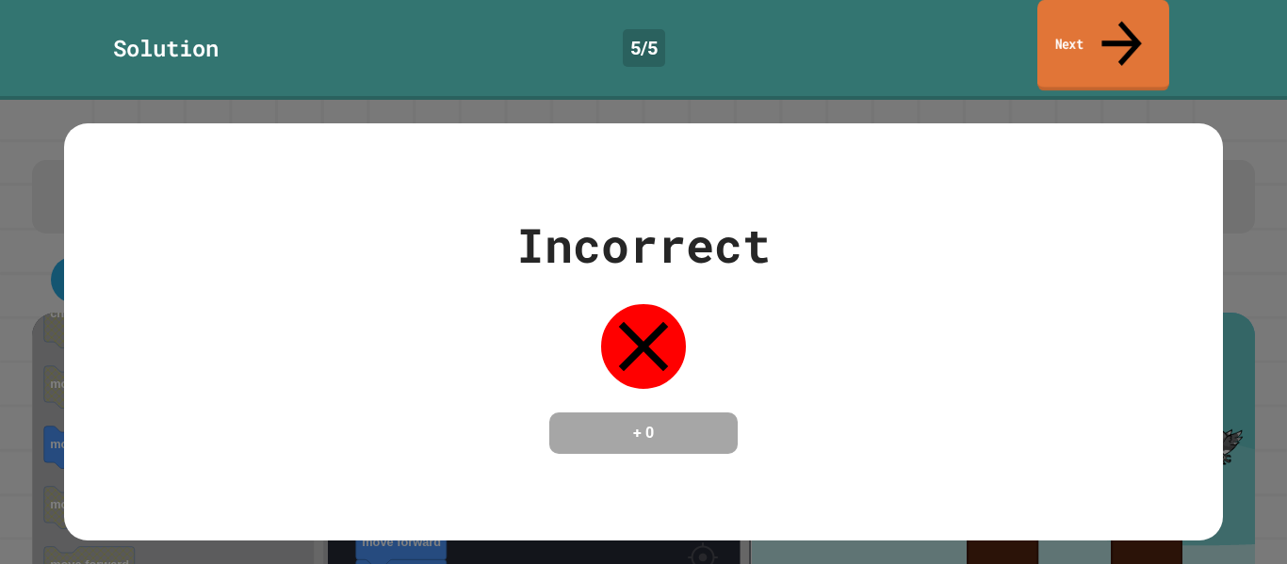
click at [1079, 27] on link "Next" at bounding box center [1103, 45] width 132 height 91
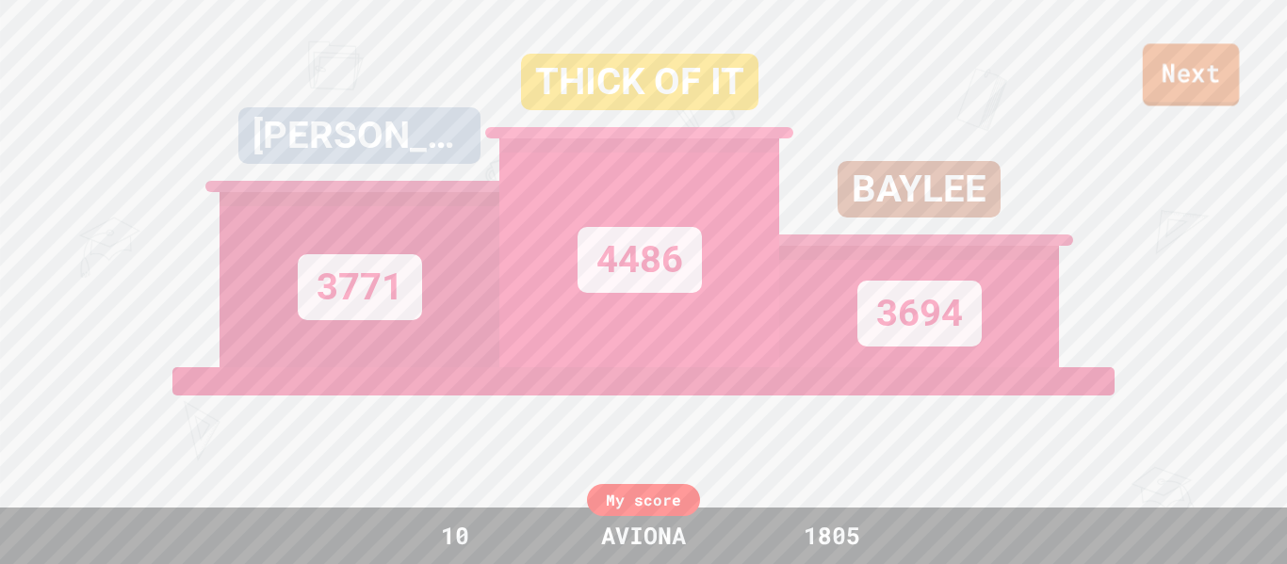
click at [1212, 66] on link "Next" at bounding box center [1191, 74] width 96 height 62
